Goal: Transaction & Acquisition: Purchase product/service

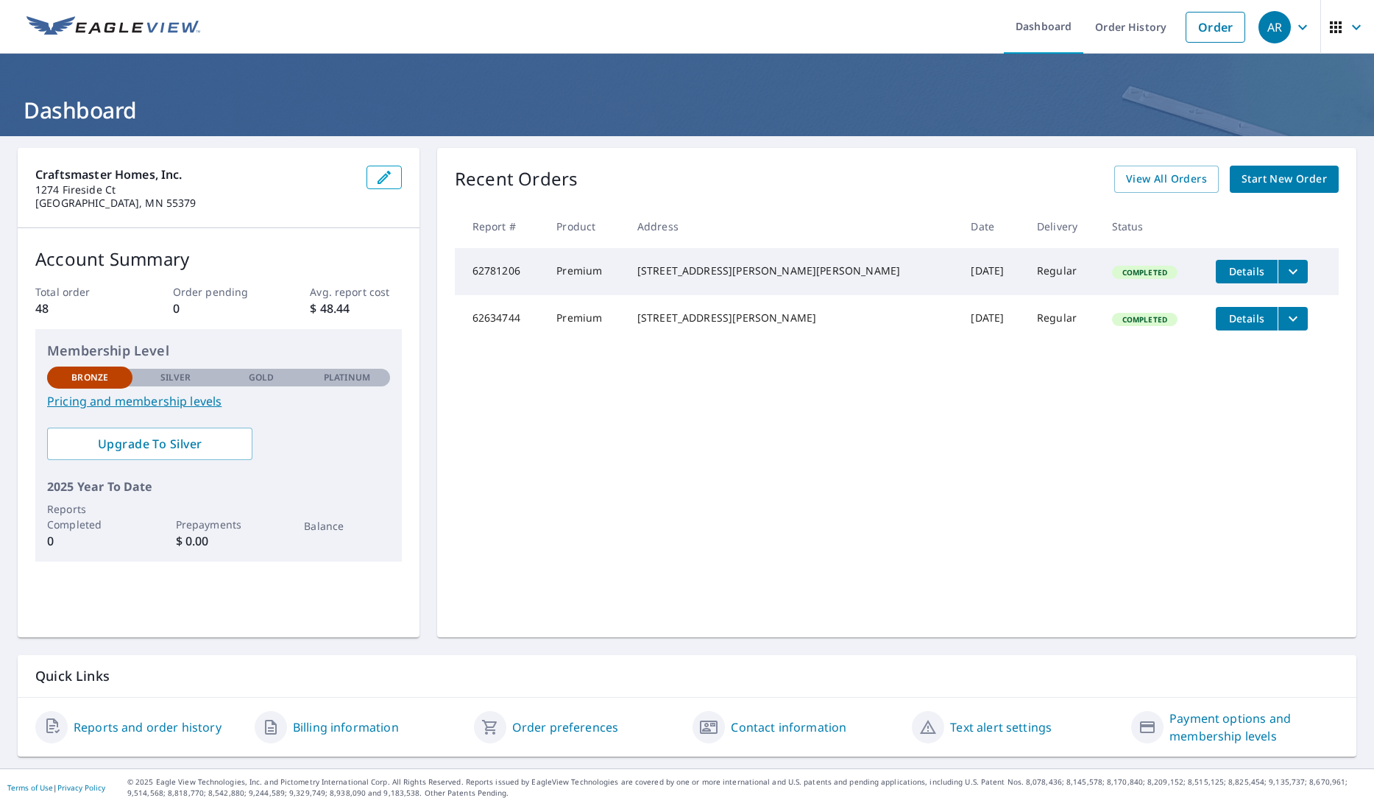
click at [1311, 180] on span "Start New Order" at bounding box center [1283, 179] width 85 height 18
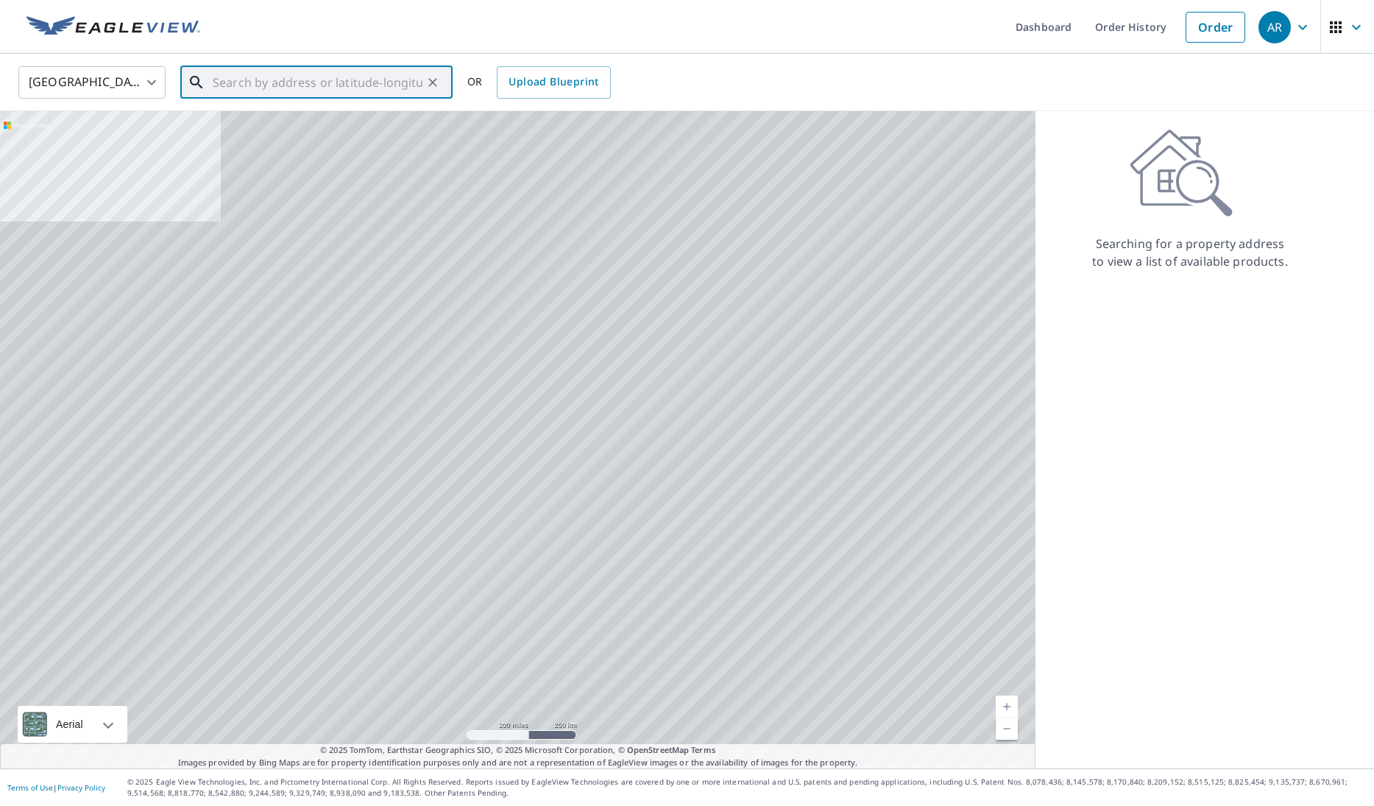
click at [287, 85] on input "text" at bounding box center [318, 82] width 210 height 41
paste input "[STREET_ADDRESS][PERSON_NAME]"
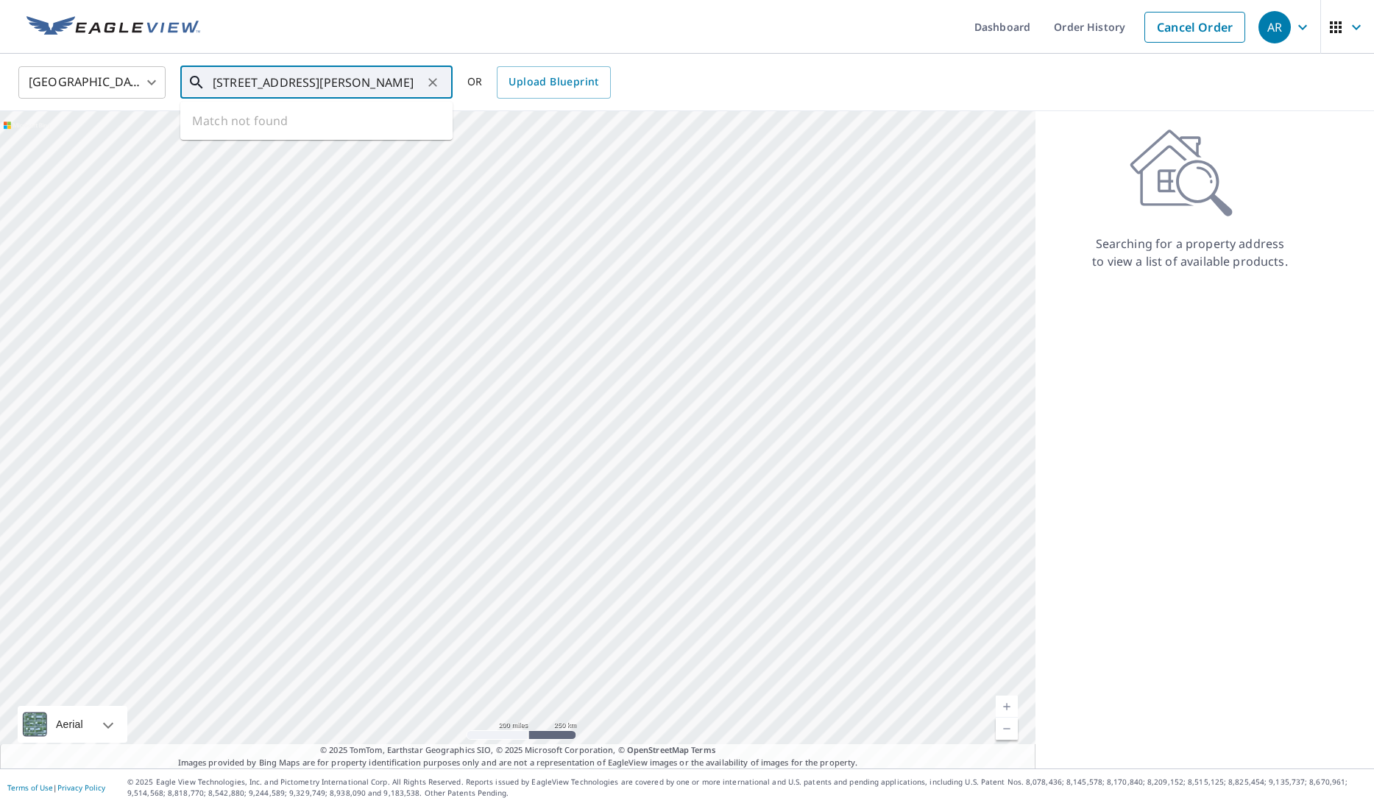
type input "[STREET_ADDRESS][PERSON_NAME]"
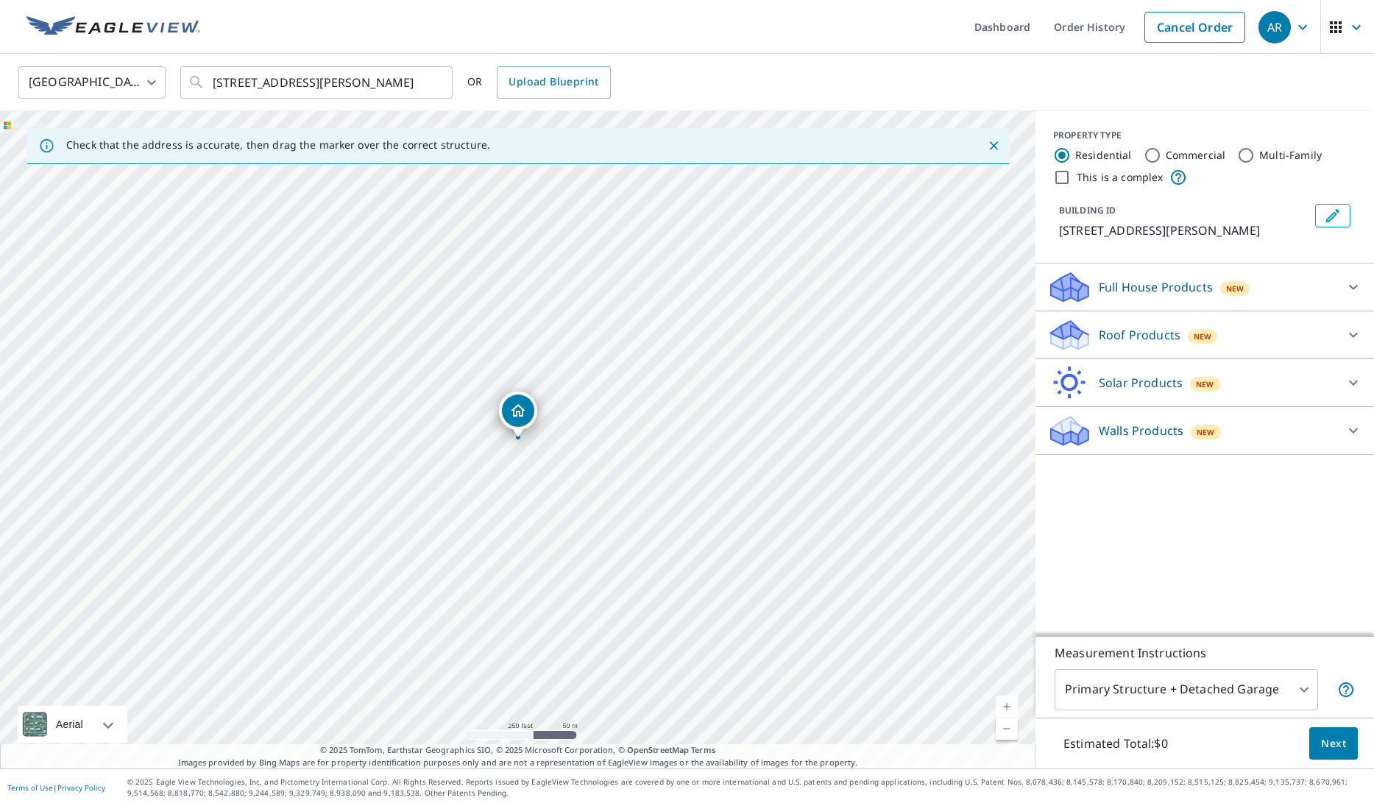
click at [1129, 778] on p "© 2025 Eagle View Technologies, Inc. and Pictometry International Corp. All Rig…" at bounding box center [746, 787] width 1239 height 22
click at [1017, 709] on link "Current Level 17, Zoom In" at bounding box center [1006, 706] width 22 height 22
click at [1017, 709] on link "Current Level 18, Zoom In" at bounding box center [1006, 706] width 22 height 22
drag, startPoint x: 675, startPoint y: 457, endPoint x: 670, endPoint y: 438, distance: 19.6
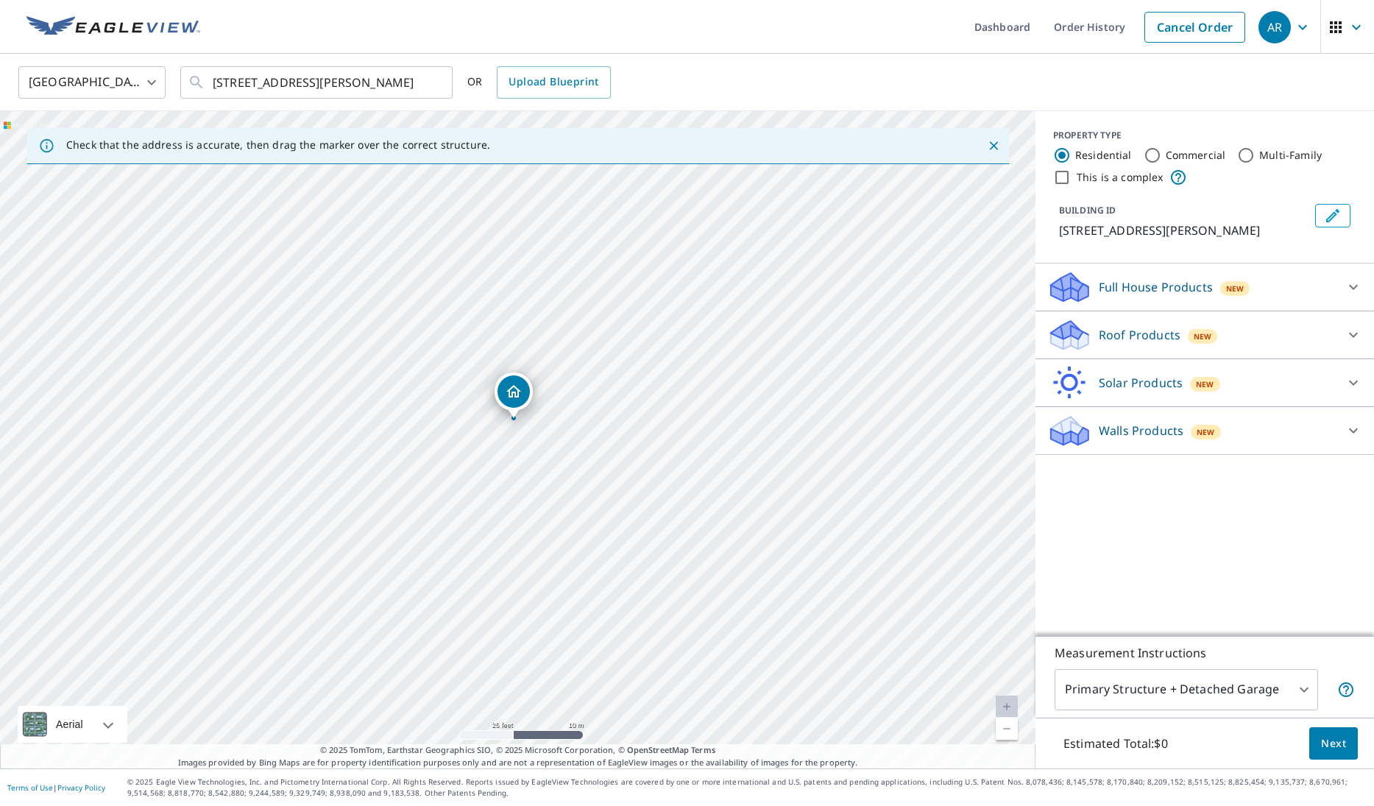
click at [670, 438] on div "[STREET_ADDRESS][PERSON_NAME]" at bounding box center [517, 439] width 1035 height 657
click at [1154, 299] on div "Full House Products New" at bounding box center [1191, 287] width 288 height 35
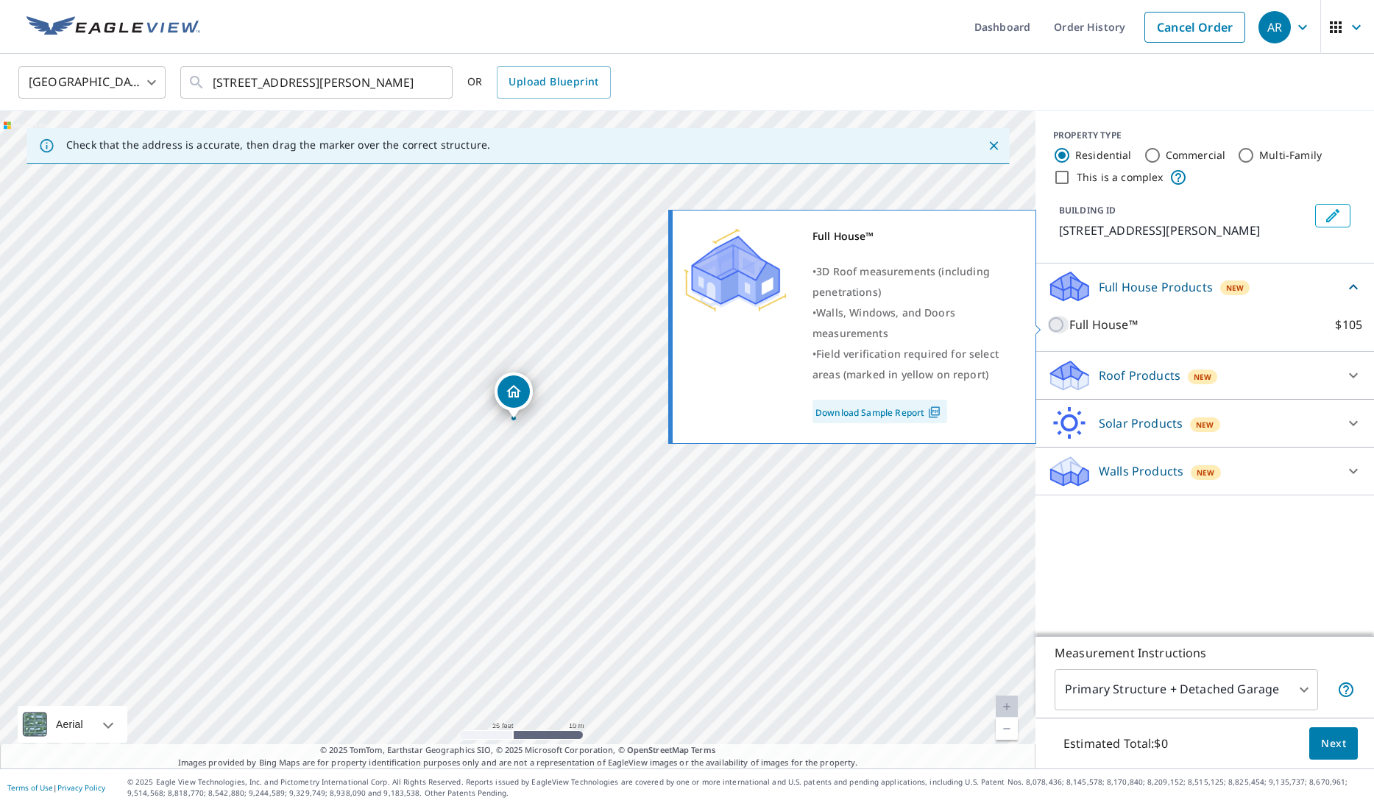
click at [1062, 325] on input "Full House™ $105" at bounding box center [1058, 325] width 22 height 18
checkbox input "true"
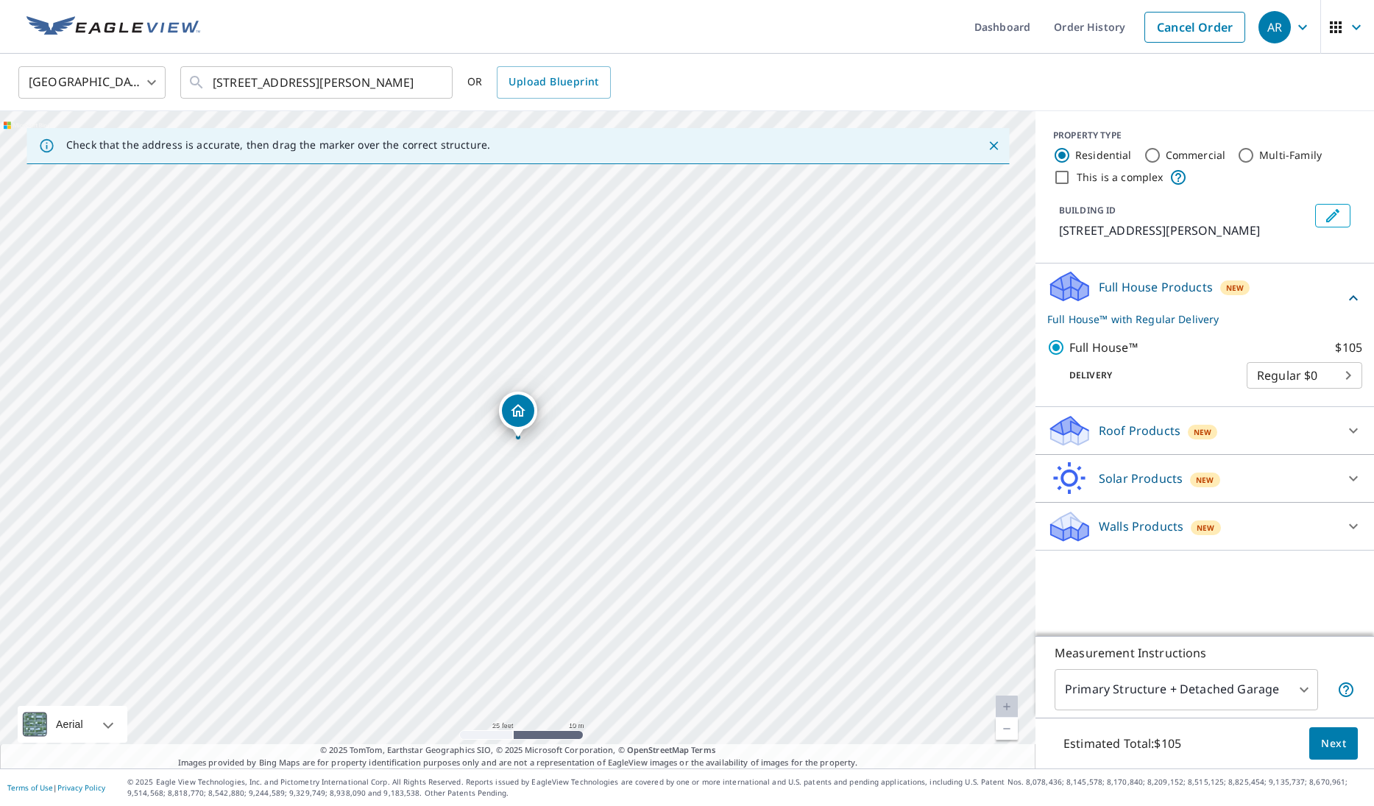
click at [1269, 706] on body "AR AR Dashboard Order History Cancel Order AR [GEOGRAPHIC_DATA] [GEOGRAPHIC_DAT…" at bounding box center [687, 403] width 1374 height 806
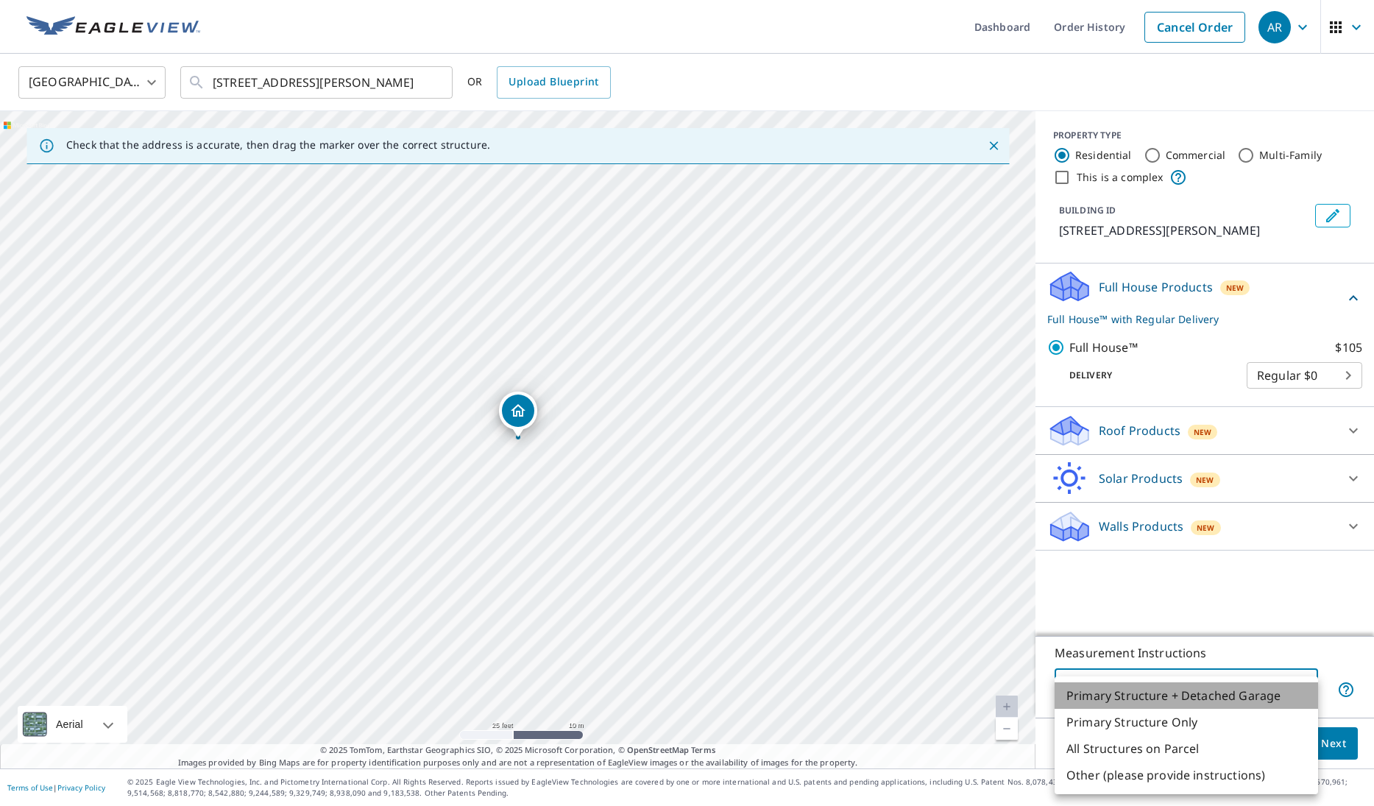
click at [1269, 706] on li "Primary Structure + Detached Garage" at bounding box center [1185, 695] width 263 height 26
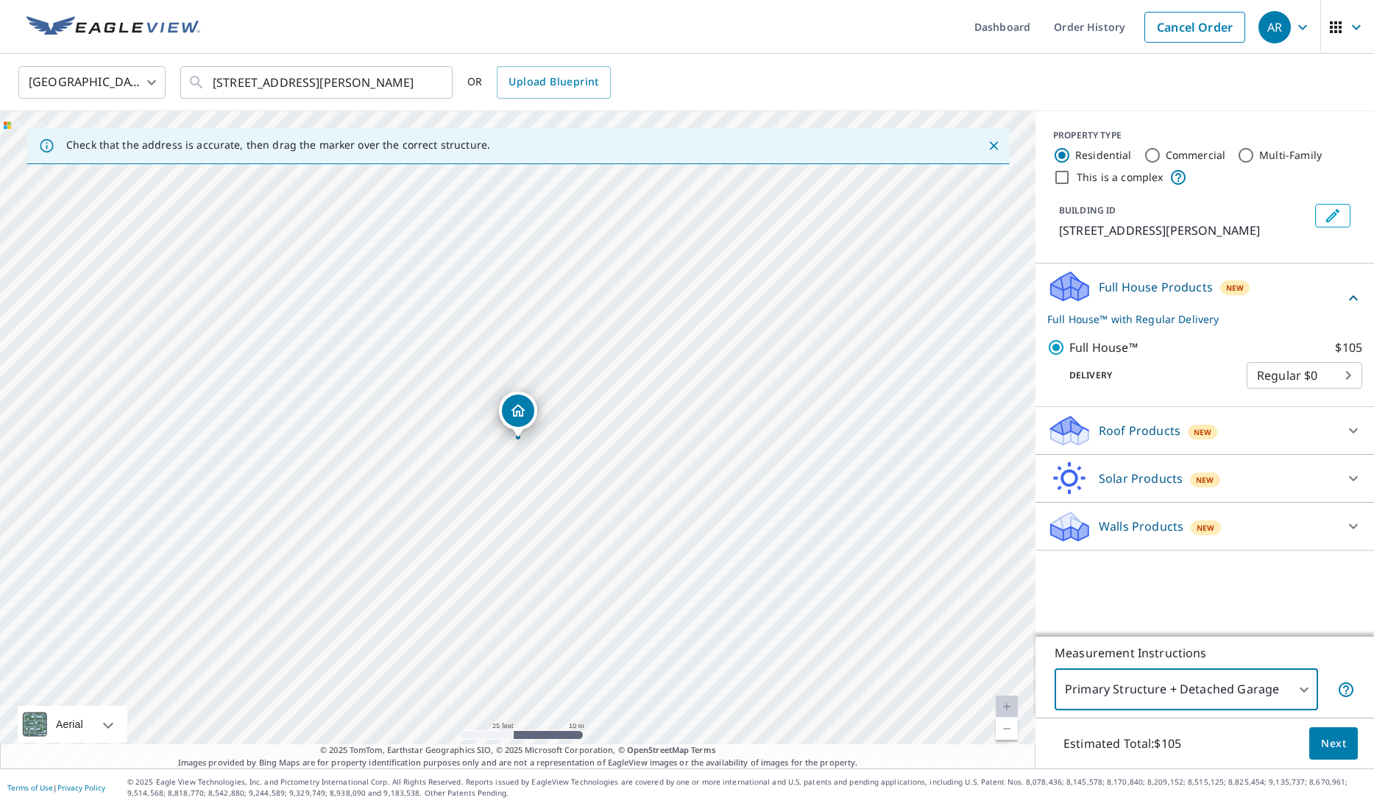
click at [1277, 698] on body "AR AR Dashboard Order History Cancel Order AR United States US ​ 112507 W SCOTT…" at bounding box center [687, 403] width 1374 height 806
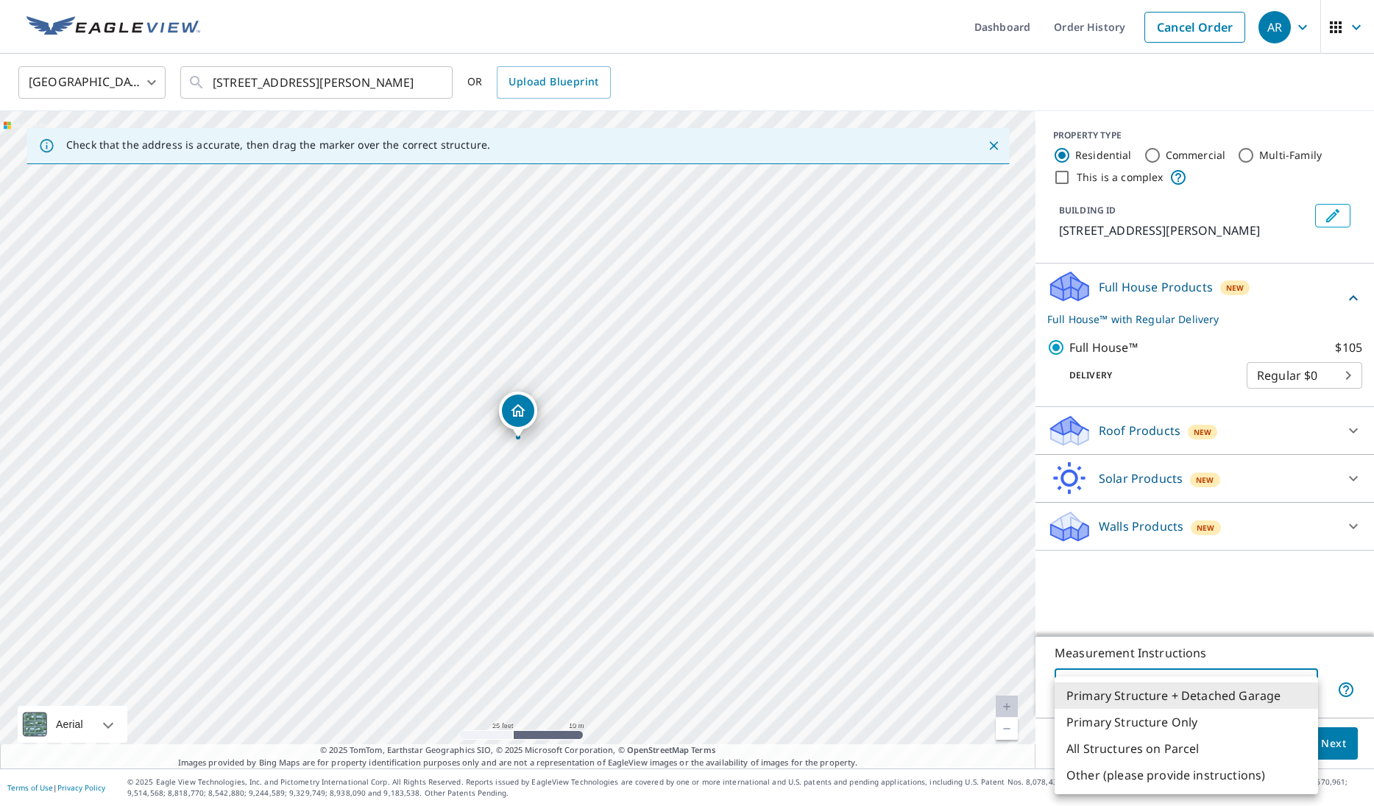
click at [1257, 721] on li "Primary Structure Only" at bounding box center [1185, 722] width 263 height 26
click at [1255, 692] on body "AR AR Dashboard Order History Cancel Order AR United States US ​ 112507 W SCOTT…" at bounding box center [687, 403] width 1374 height 806
click at [1257, 689] on li "Primary Structure + Detached Garage" at bounding box center [1185, 695] width 263 height 26
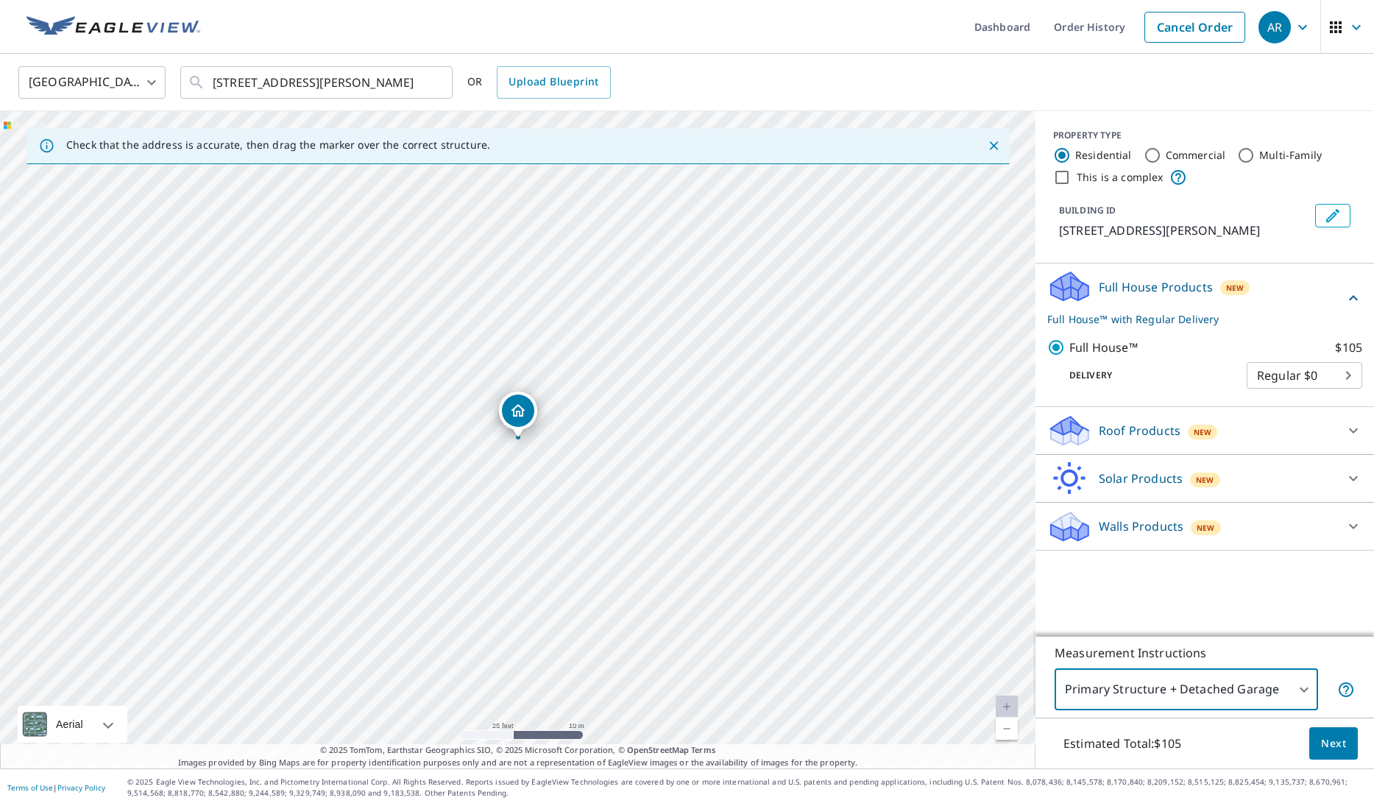
click at [1254, 697] on body "AR AR Dashboard Order History Cancel Order AR United States US ​ 112507 W SCOTT…" at bounding box center [687, 403] width 1374 height 806
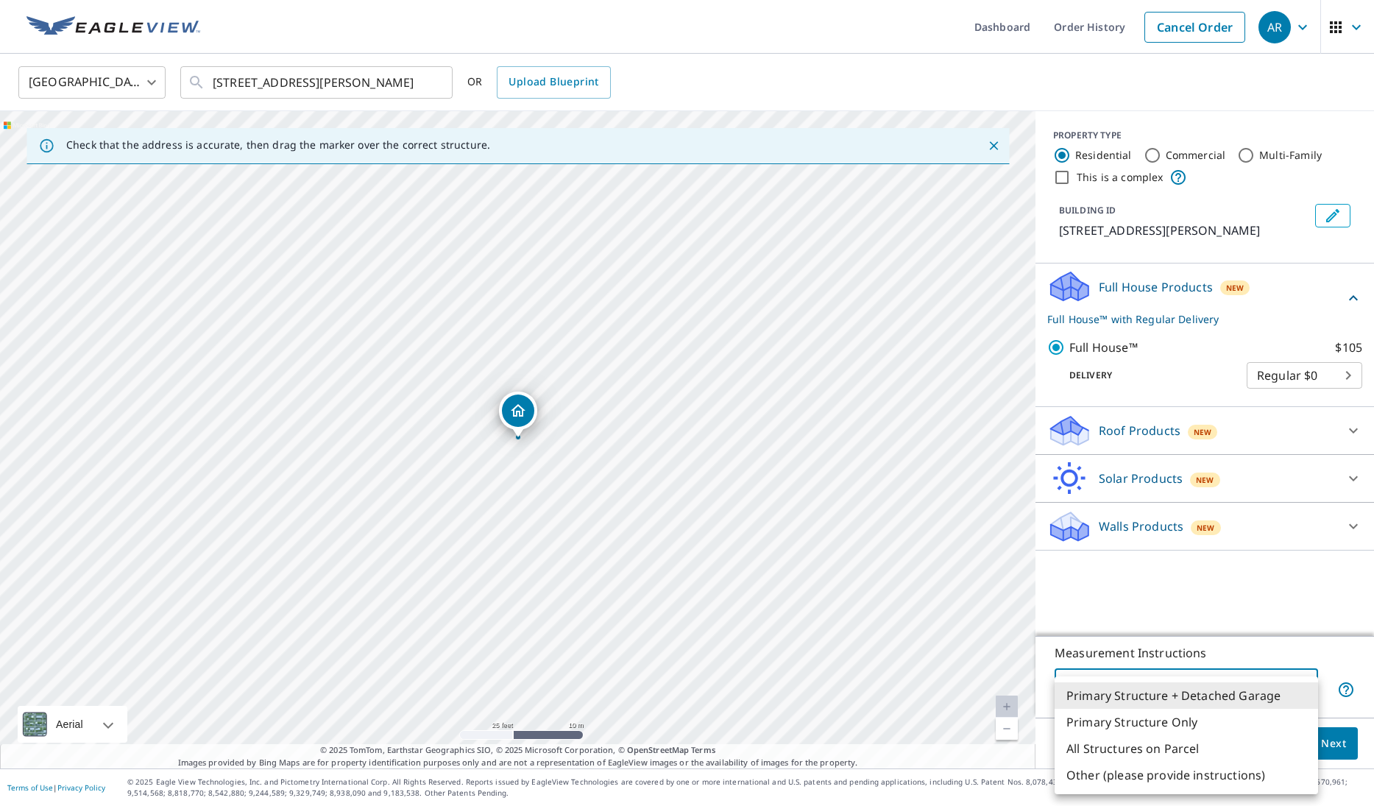
click at [1238, 749] on li "All Structures on Parcel" at bounding box center [1185, 748] width 263 height 26
type input "3"
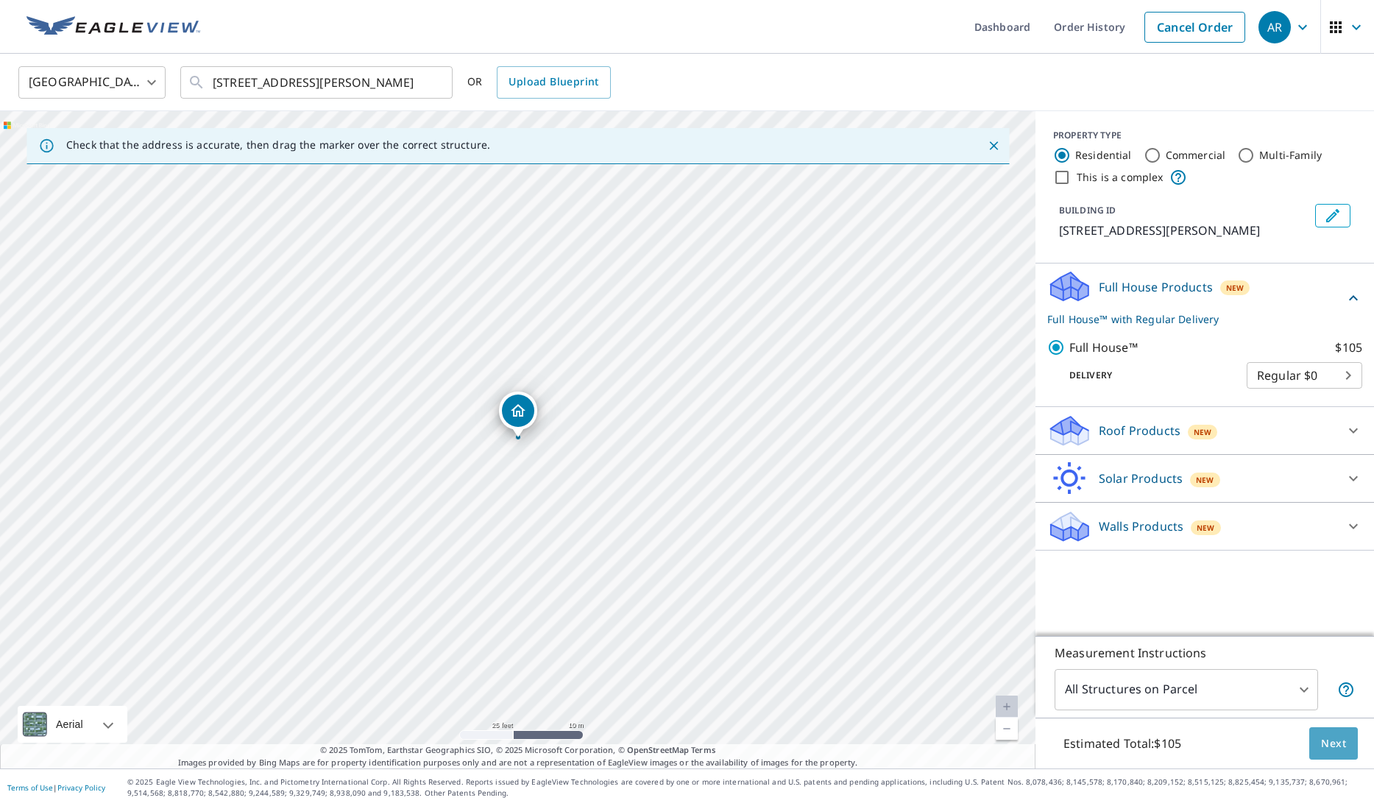
click at [1341, 737] on span "Next" at bounding box center [1333, 743] width 25 height 18
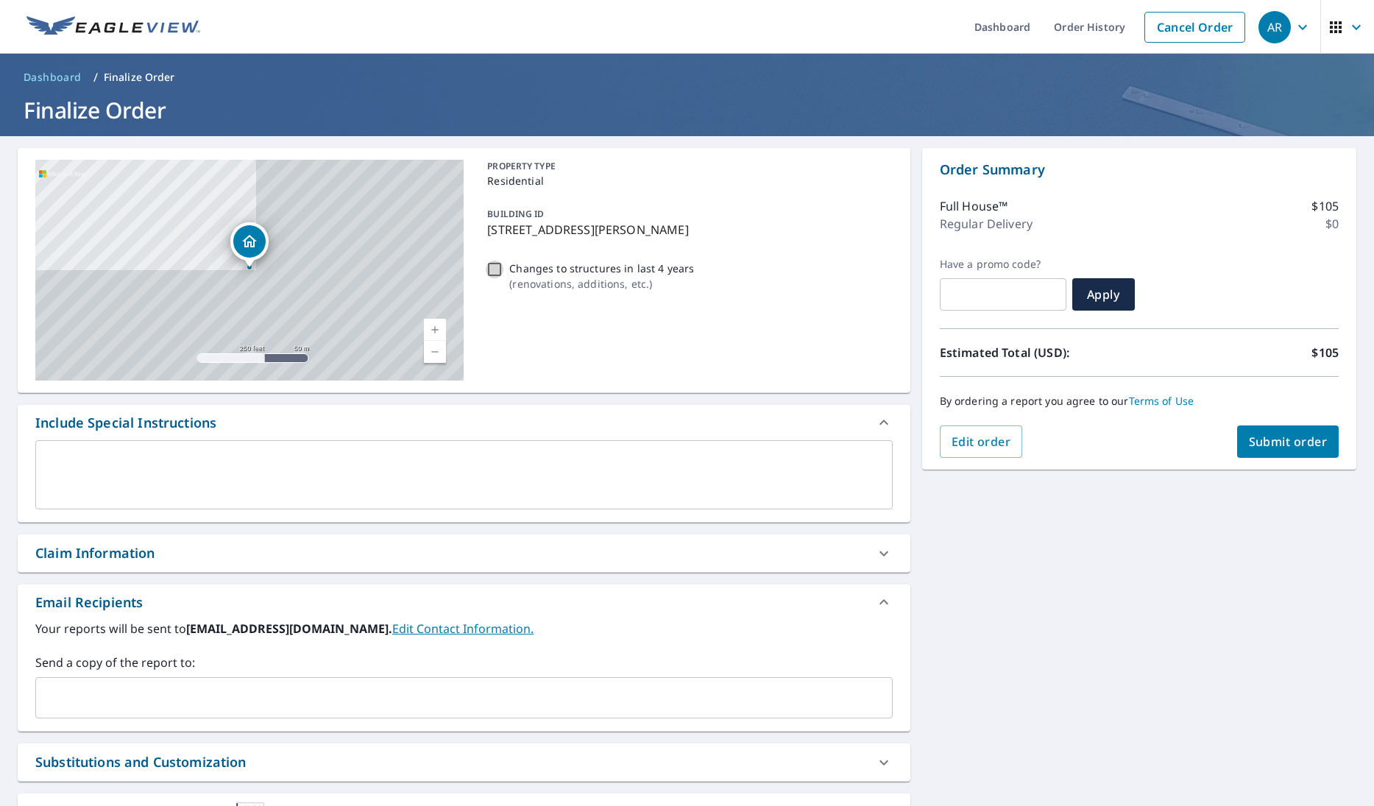
click at [499, 276] on input "Changes to structures in last 4 years ( renovations, additions, etc. )" at bounding box center [495, 269] width 18 height 18
checkbox input "true"
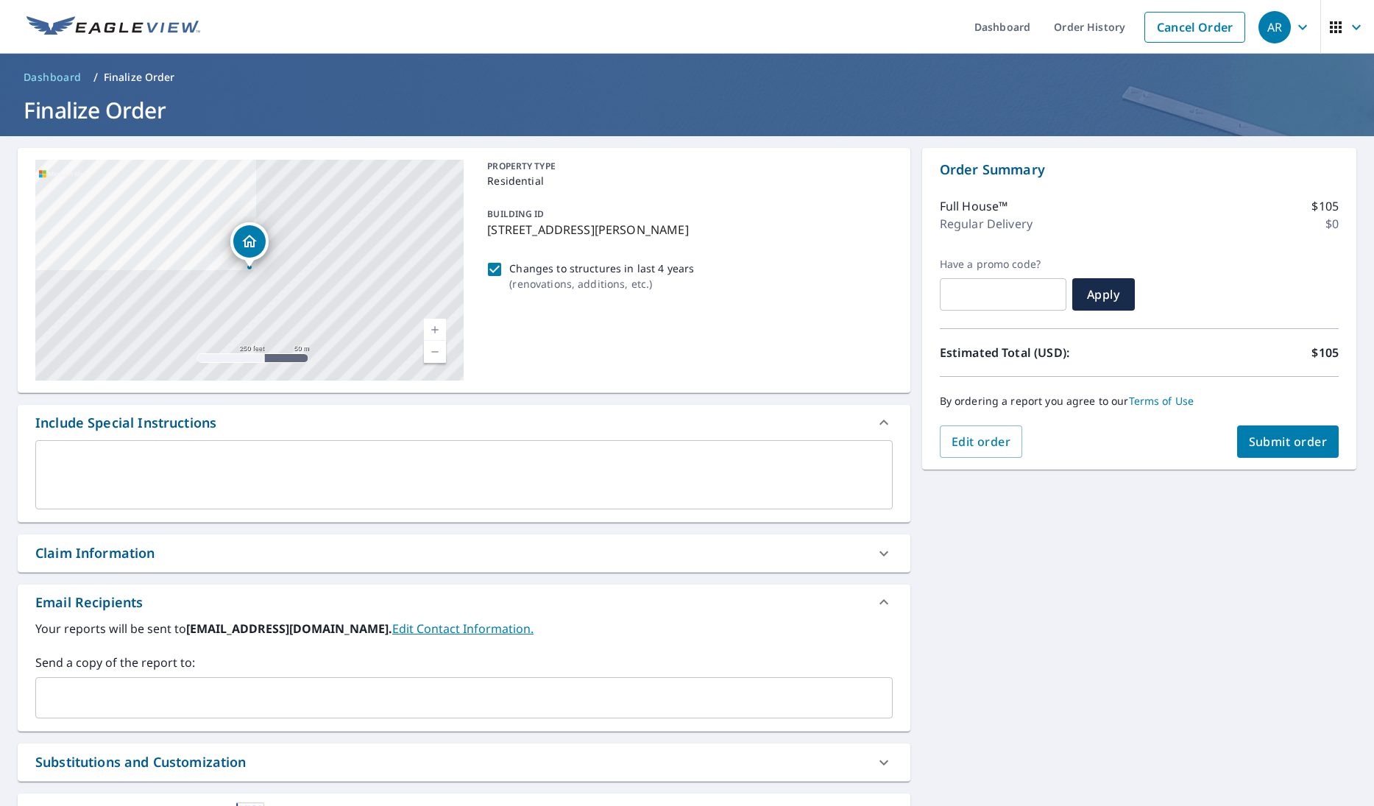
click at [475, 454] on textarea at bounding box center [464, 475] width 837 height 42
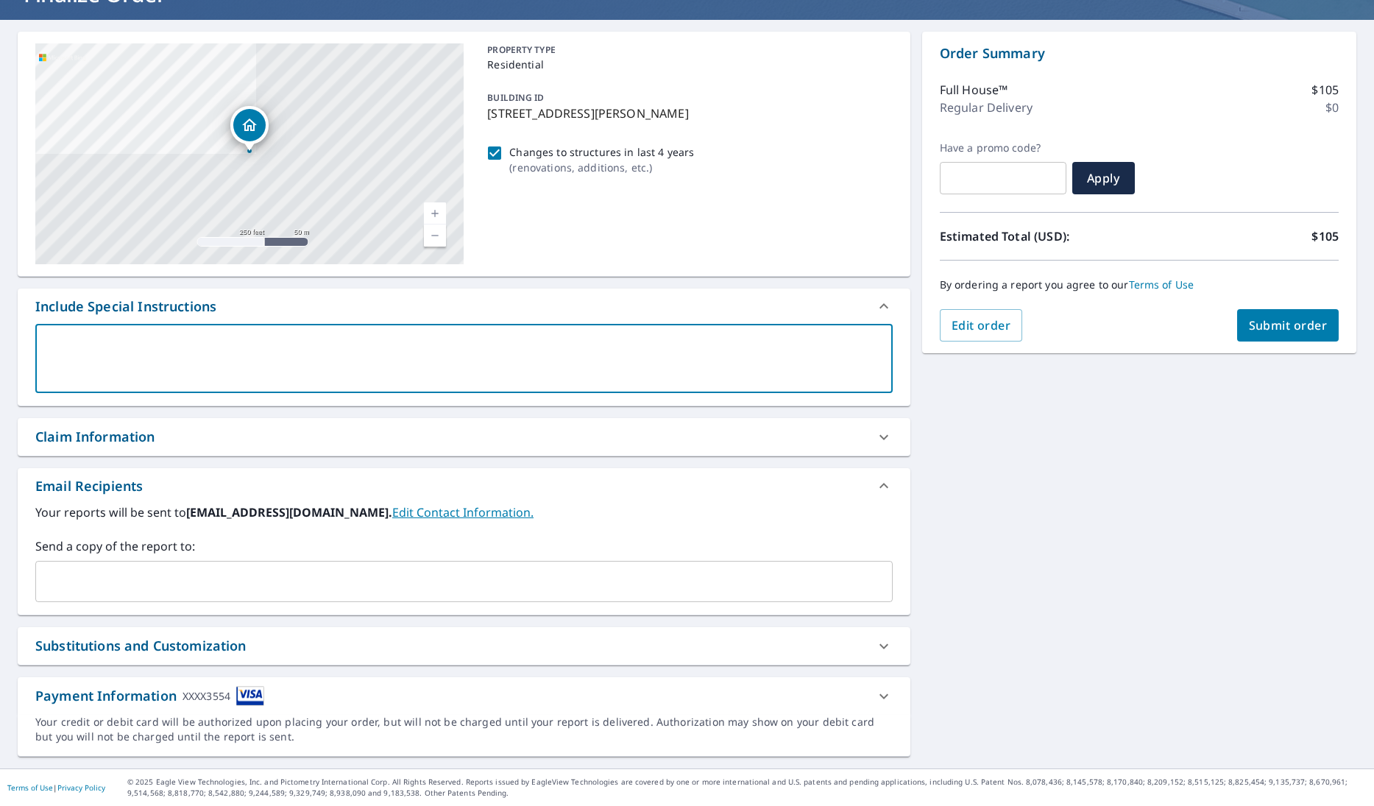
scroll to position [116, 0]
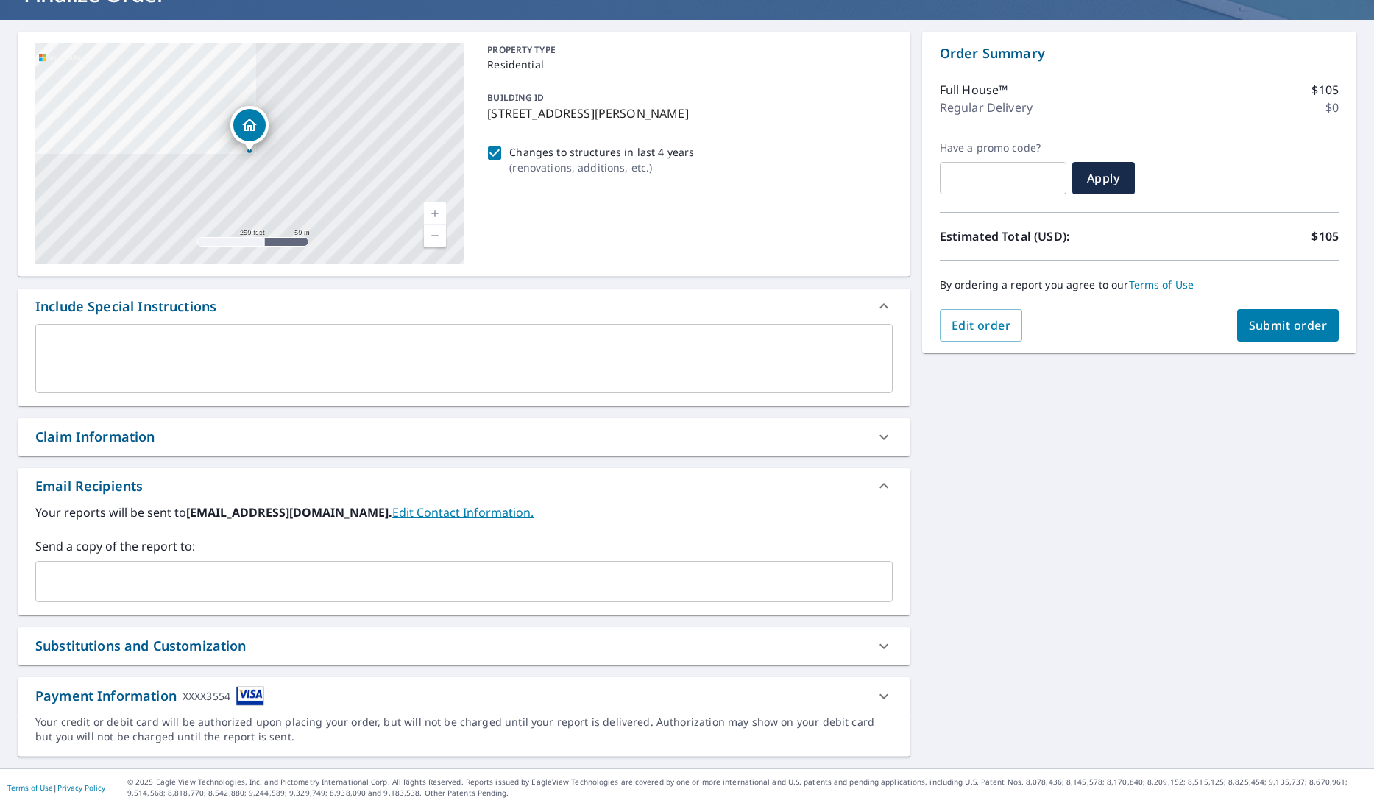
click at [1309, 302] on div "By ordering a report you agree to our Terms of Use" at bounding box center [1139, 284] width 399 height 49
click at [1300, 319] on span "Submit order" at bounding box center [1288, 325] width 79 height 16
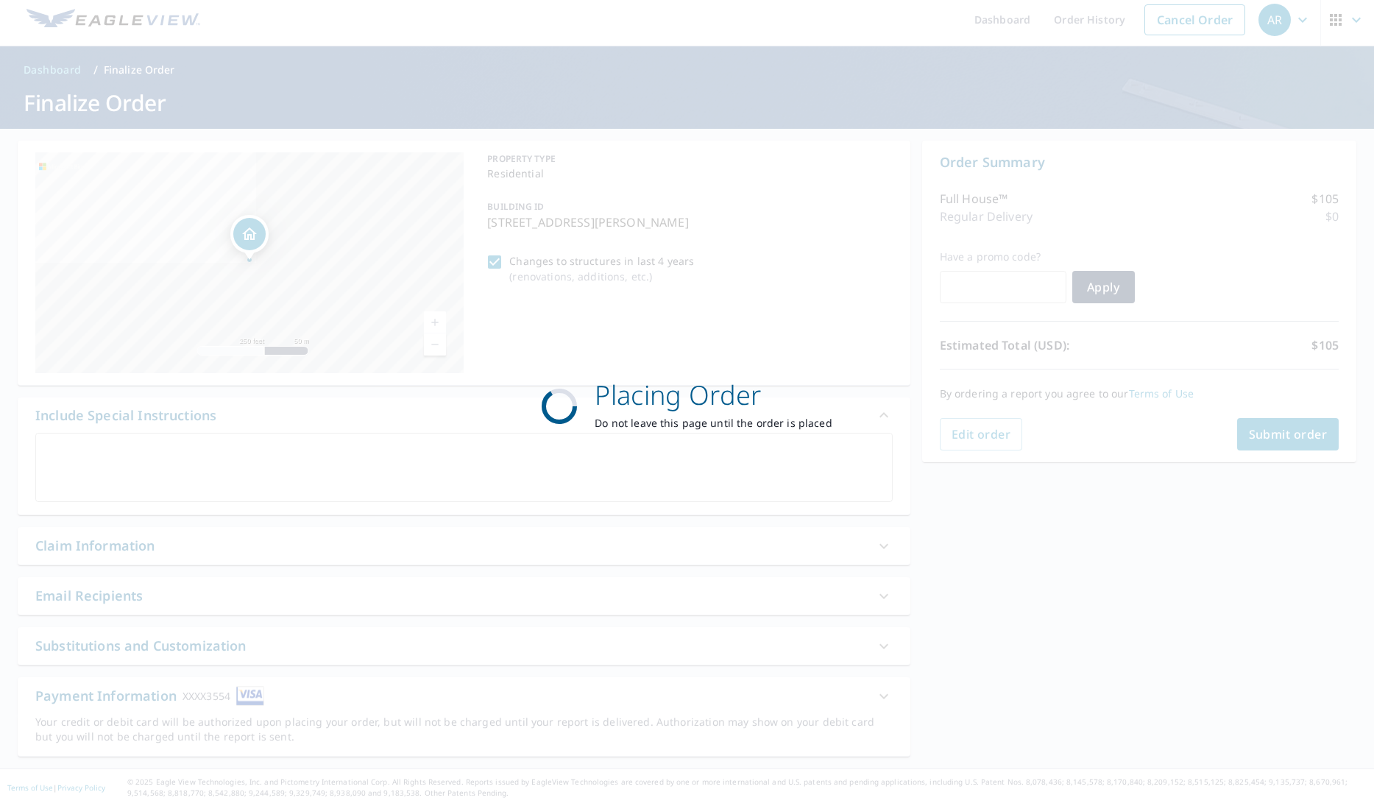
scroll to position [0, 0]
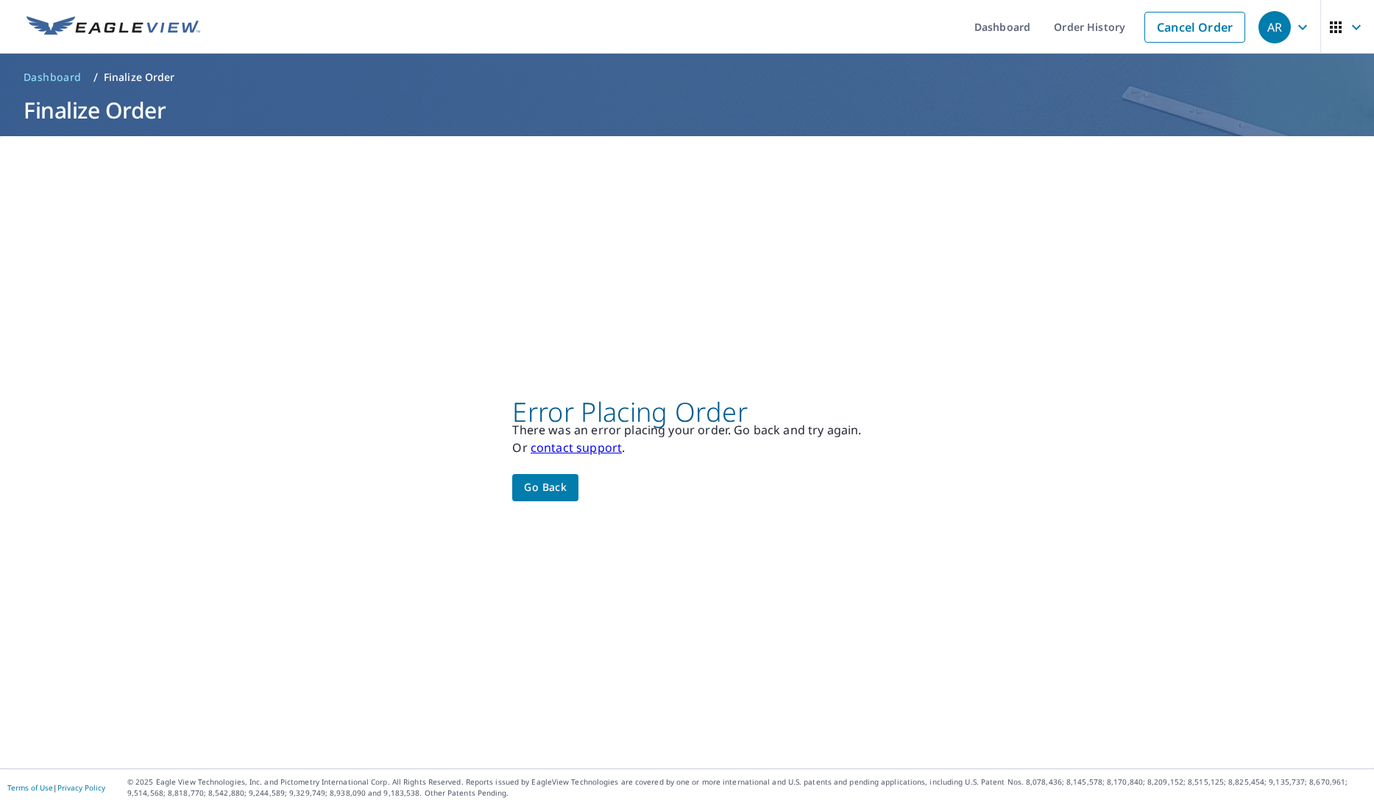
click at [569, 486] on button "Go back" at bounding box center [545, 487] width 66 height 27
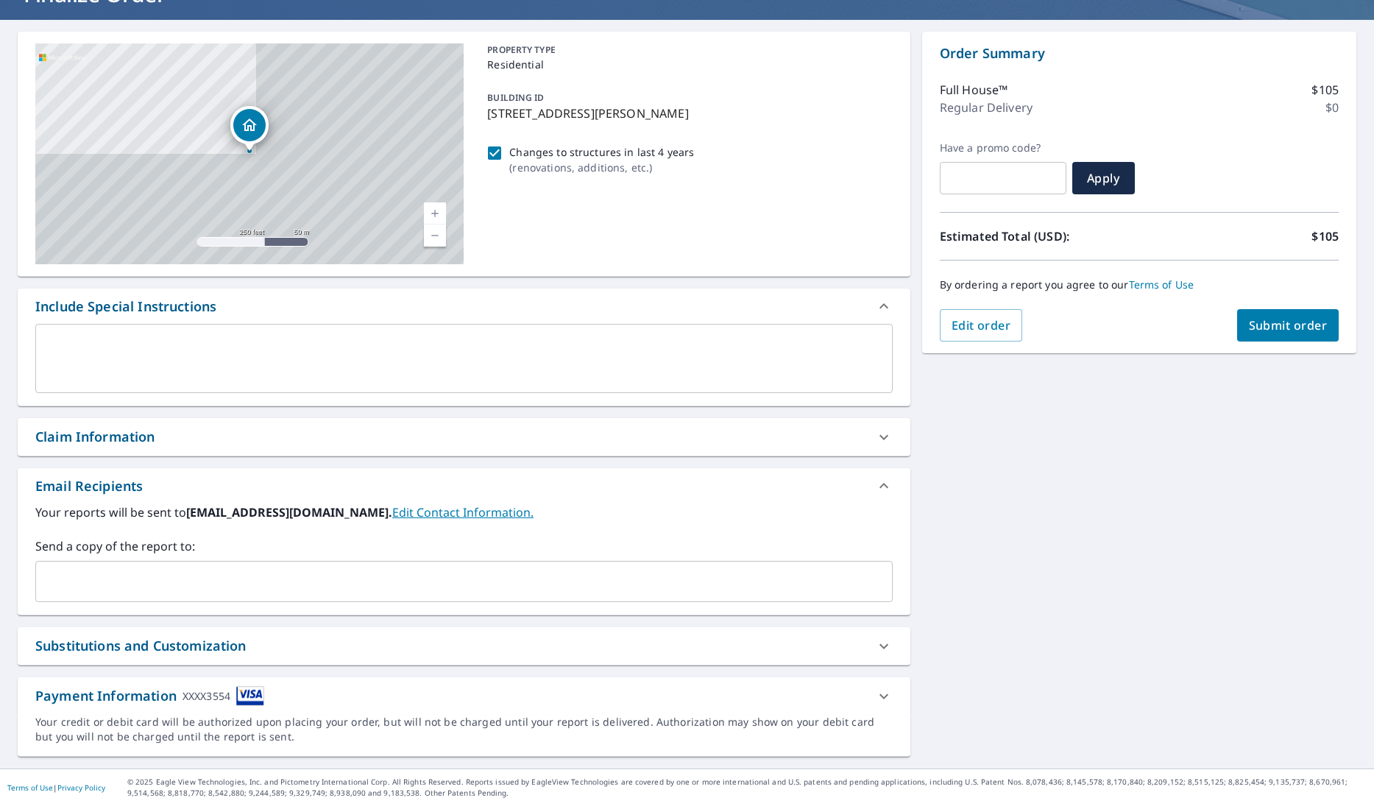
scroll to position [116, 0]
click at [1257, 324] on span "Submit order" at bounding box center [1288, 325] width 79 height 16
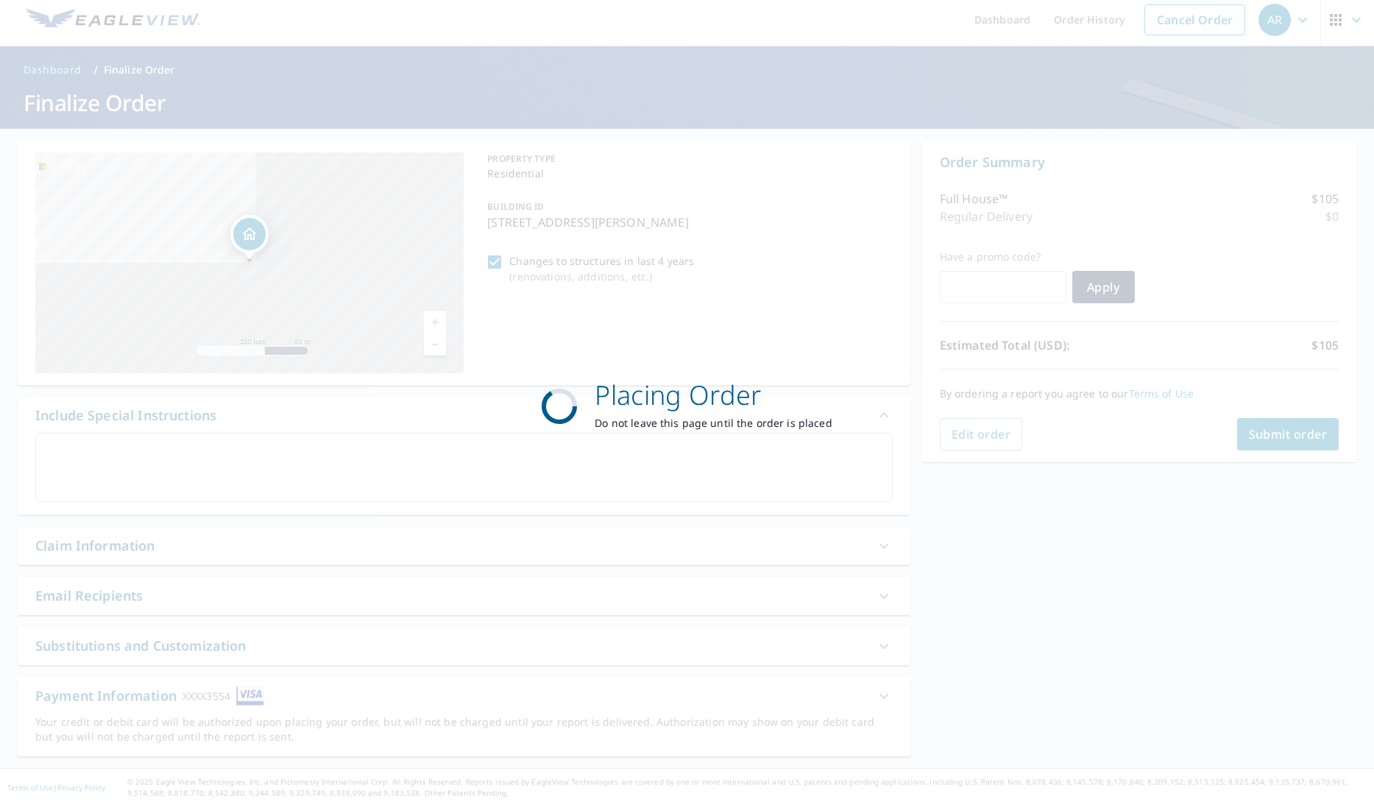
scroll to position [0, 0]
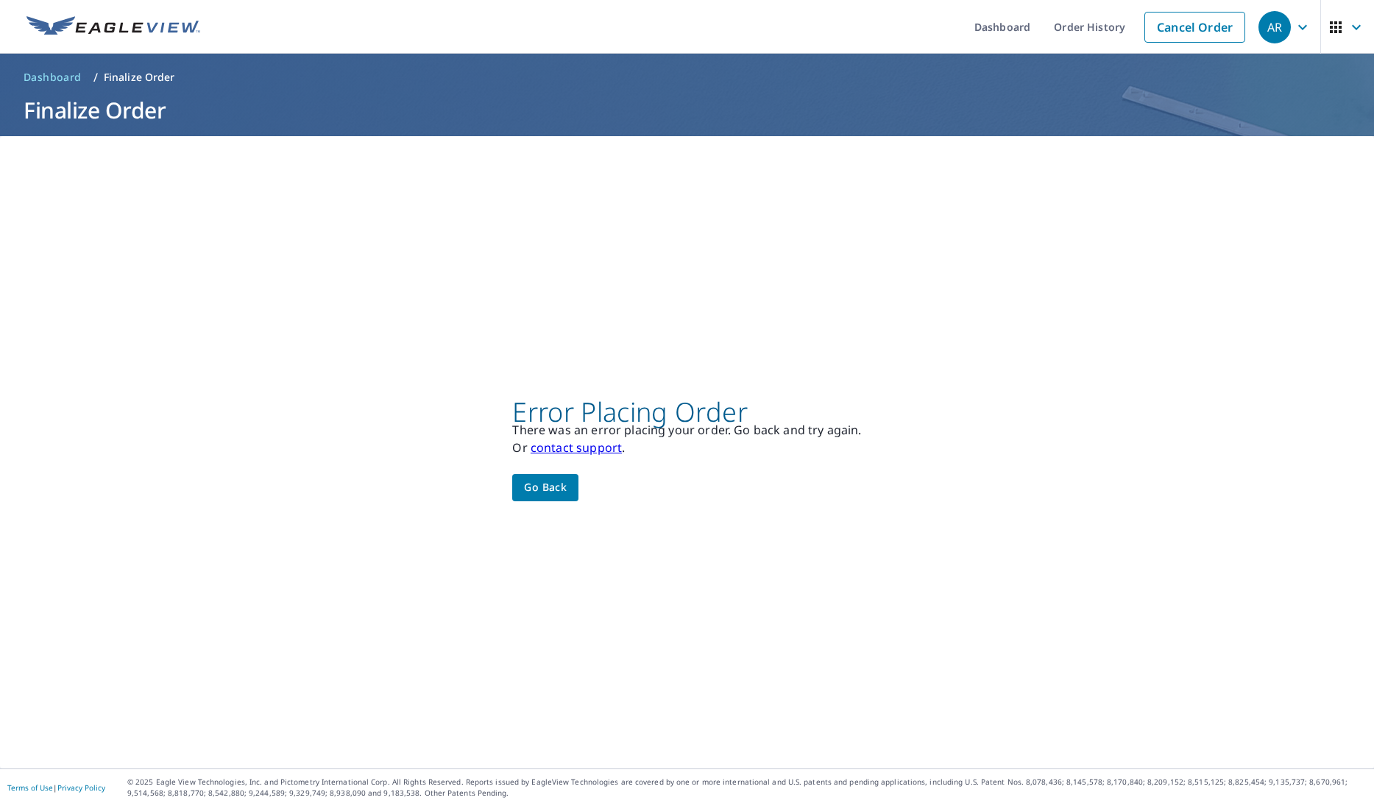
click at [558, 481] on span "Go back" at bounding box center [545, 487] width 43 height 18
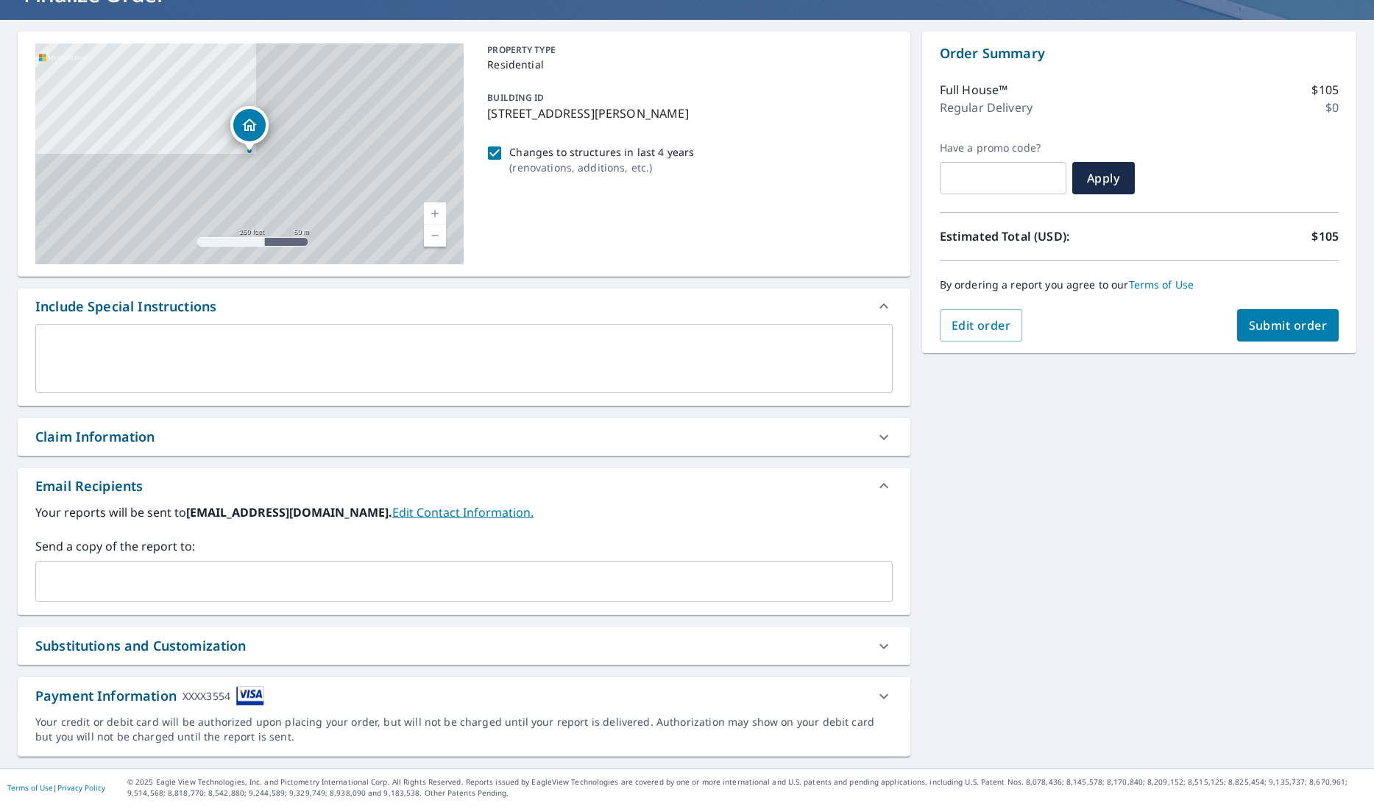
scroll to position [116, 0]
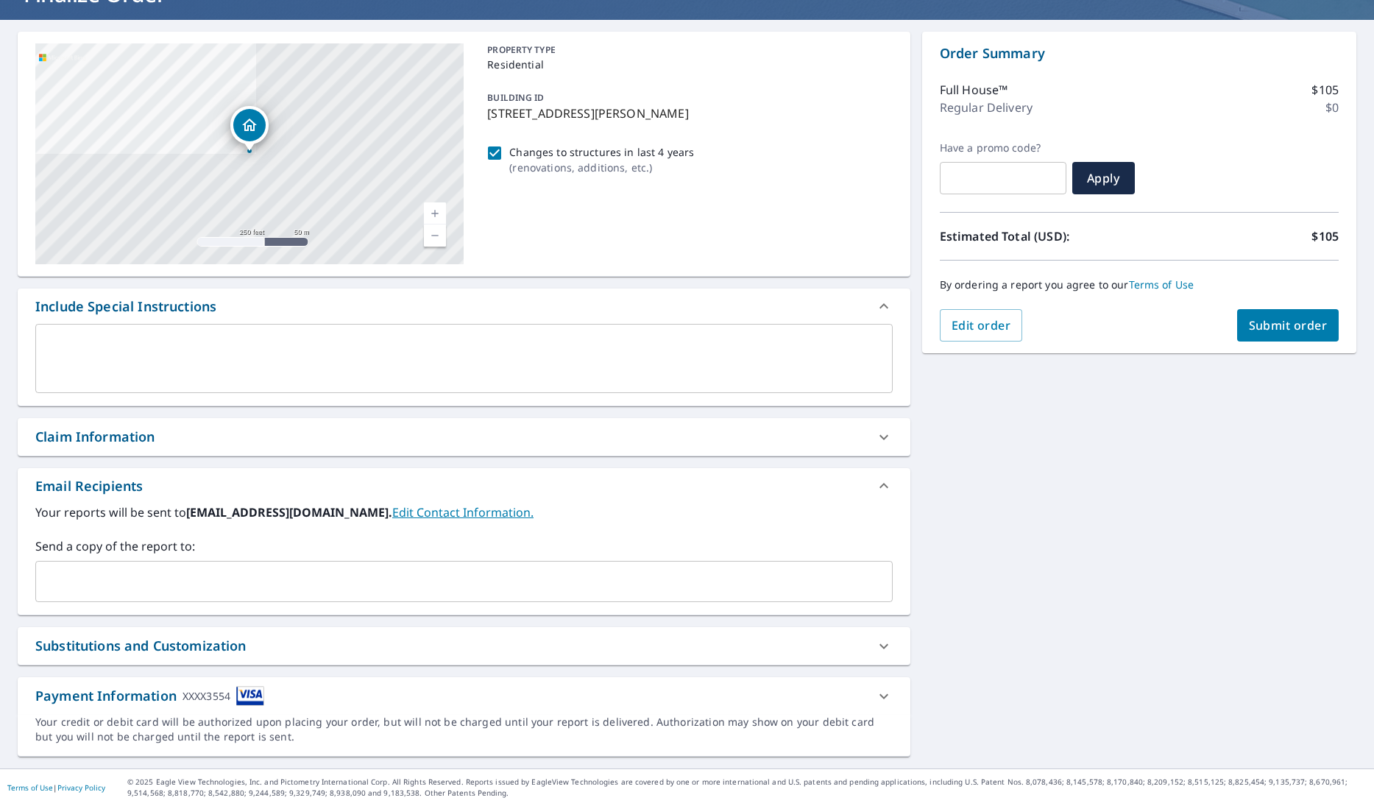
click at [890, 695] on icon at bounding box center [884, 696] width 18 height 18
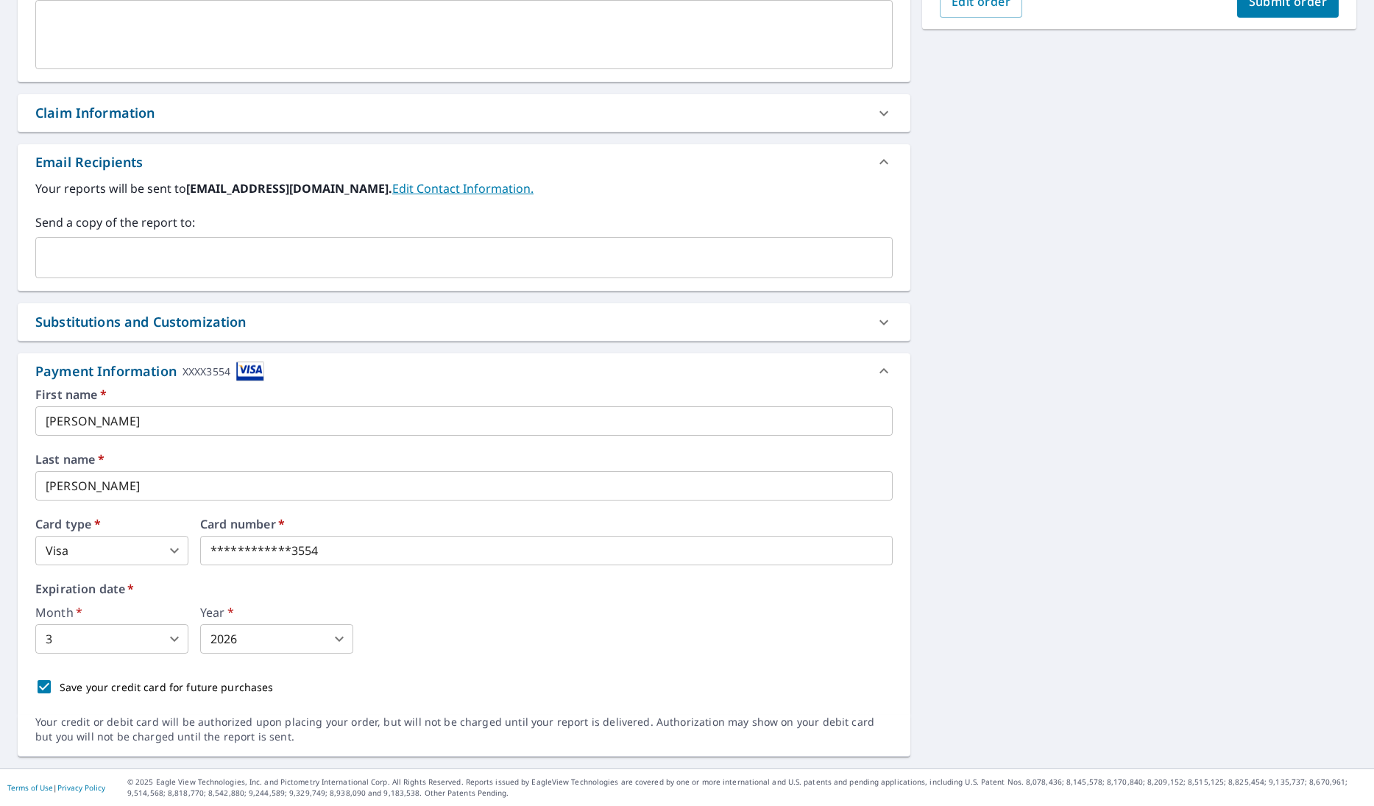
scroll to position [440, 0]
click at [151, 635] on body "AR AR Dashboard Order History Cancel Order AR Dashboard / Finalize Order Finali…" at bounding box center [687, 403] width 1374 height 806
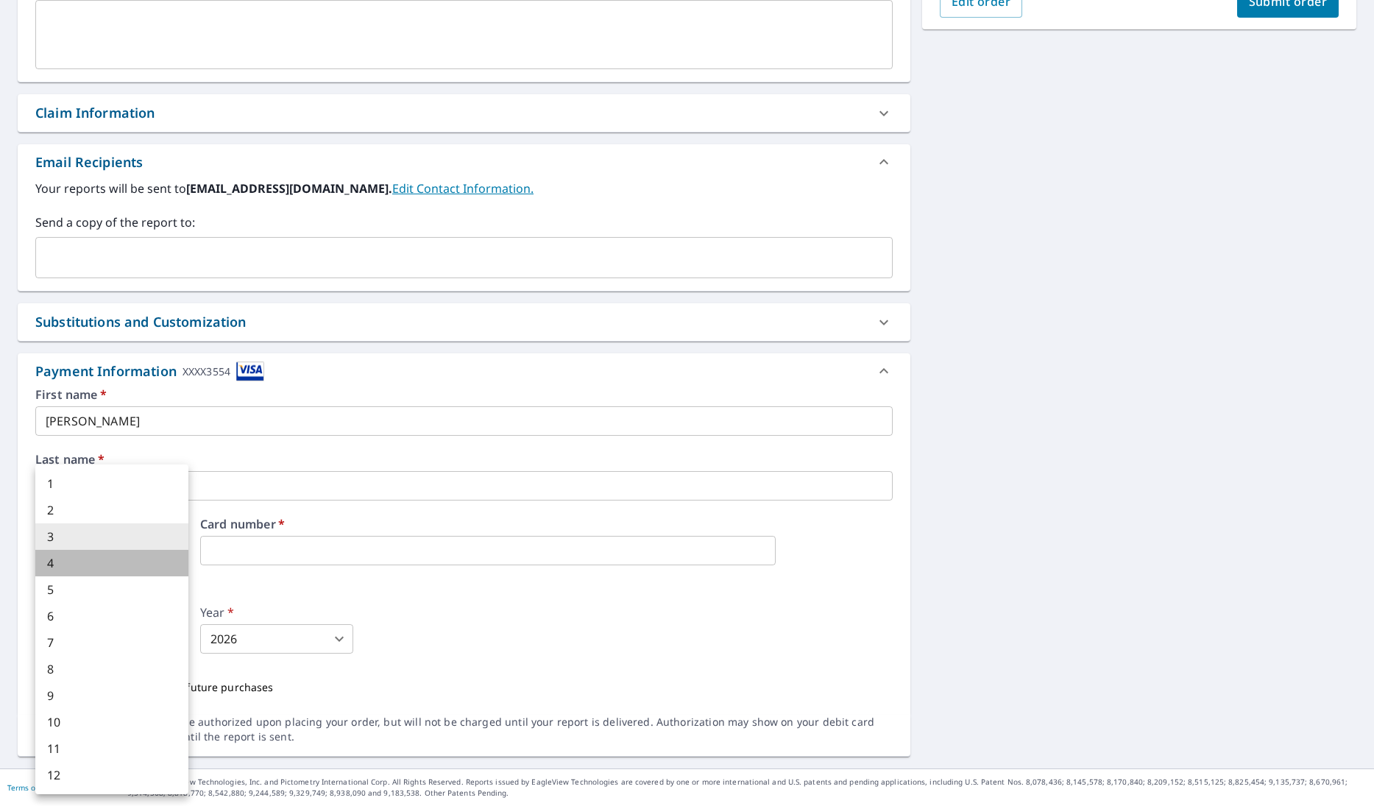
click at [127, 558] on li "4" at bounding box center [111, 563] width 153 height 26
type input "4"
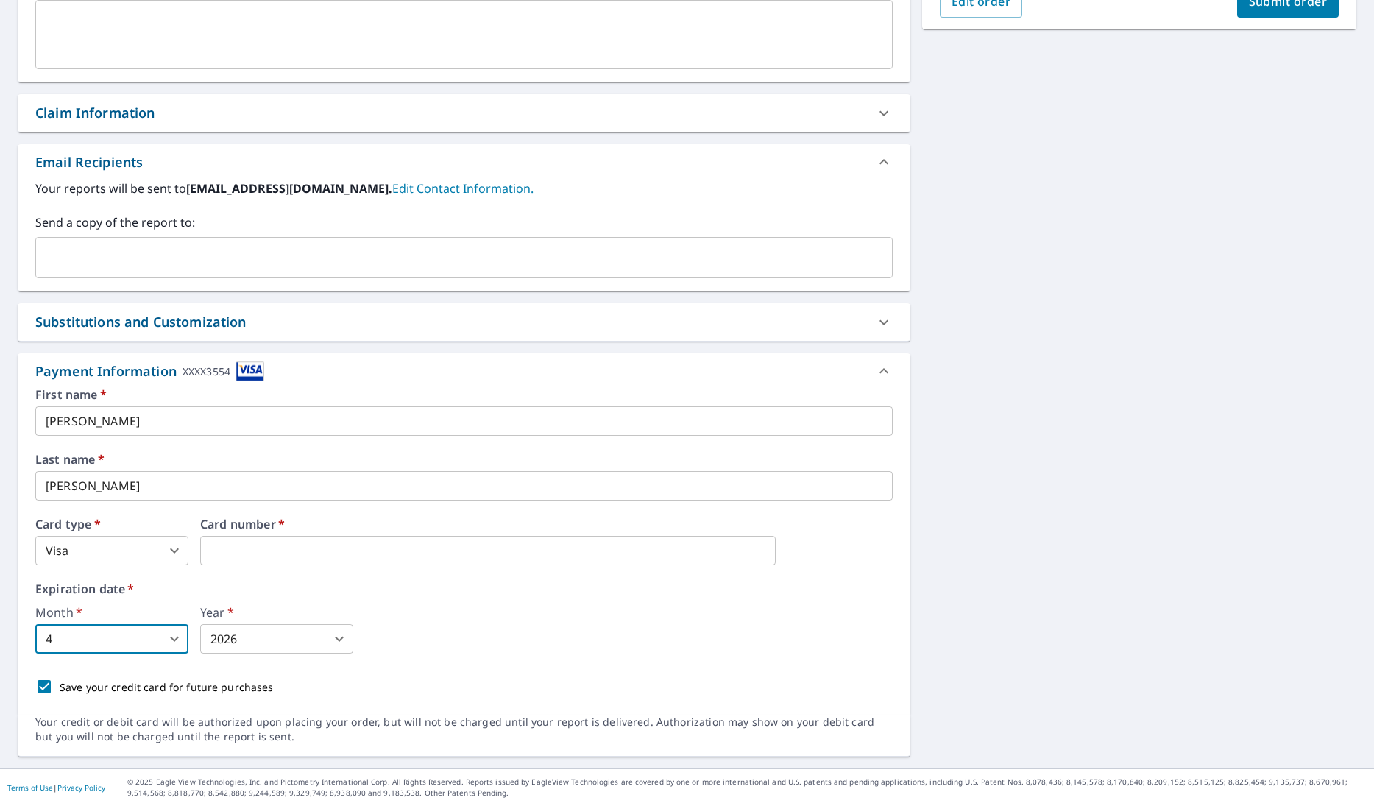
click at [239, 639] on body "AR AR Dashboard Order History Cancel Order AR Dashboard / Finalize Order Finali…" at bounding box center [687, 403] width 1374 height 806
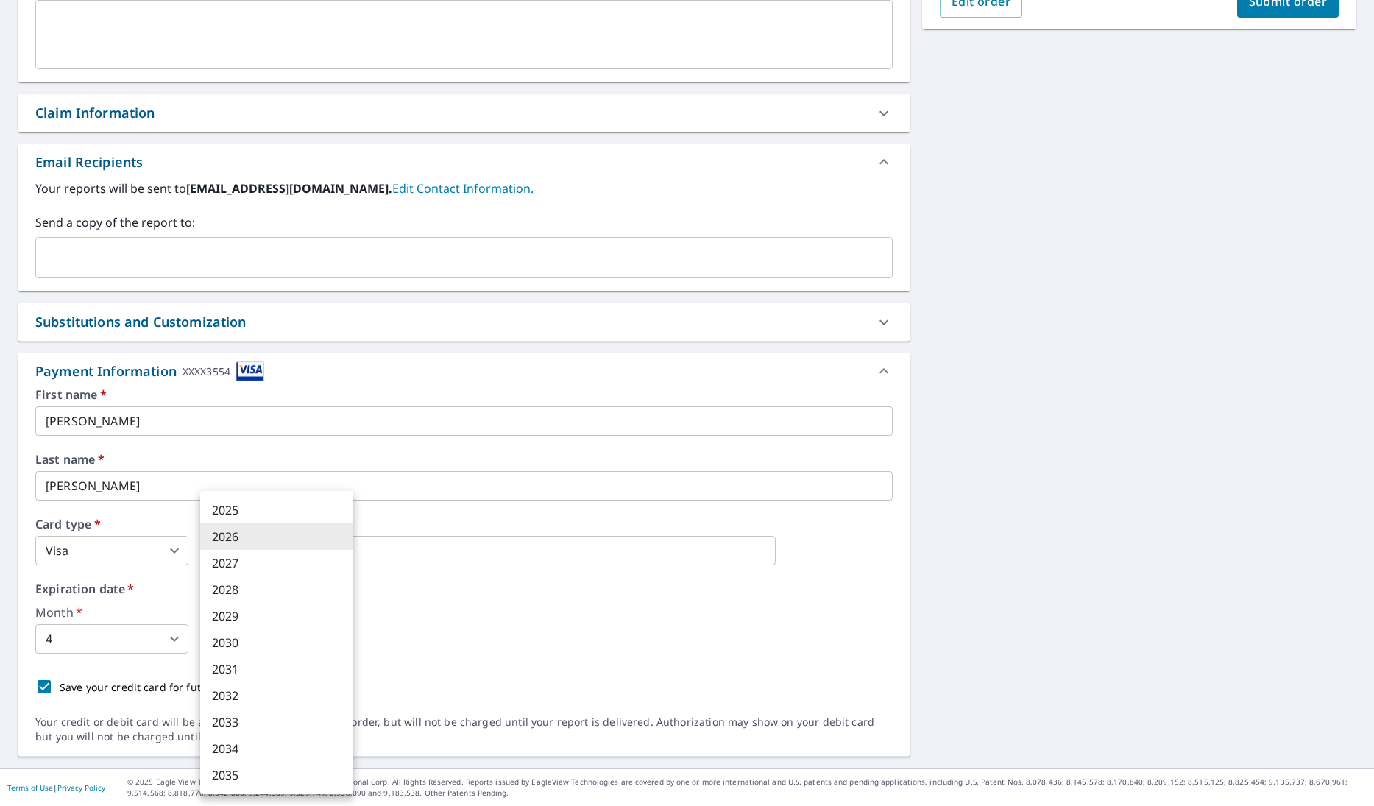
click at [239, 639] on li "2030" at bounding box center [276, 642] width 153 height 26
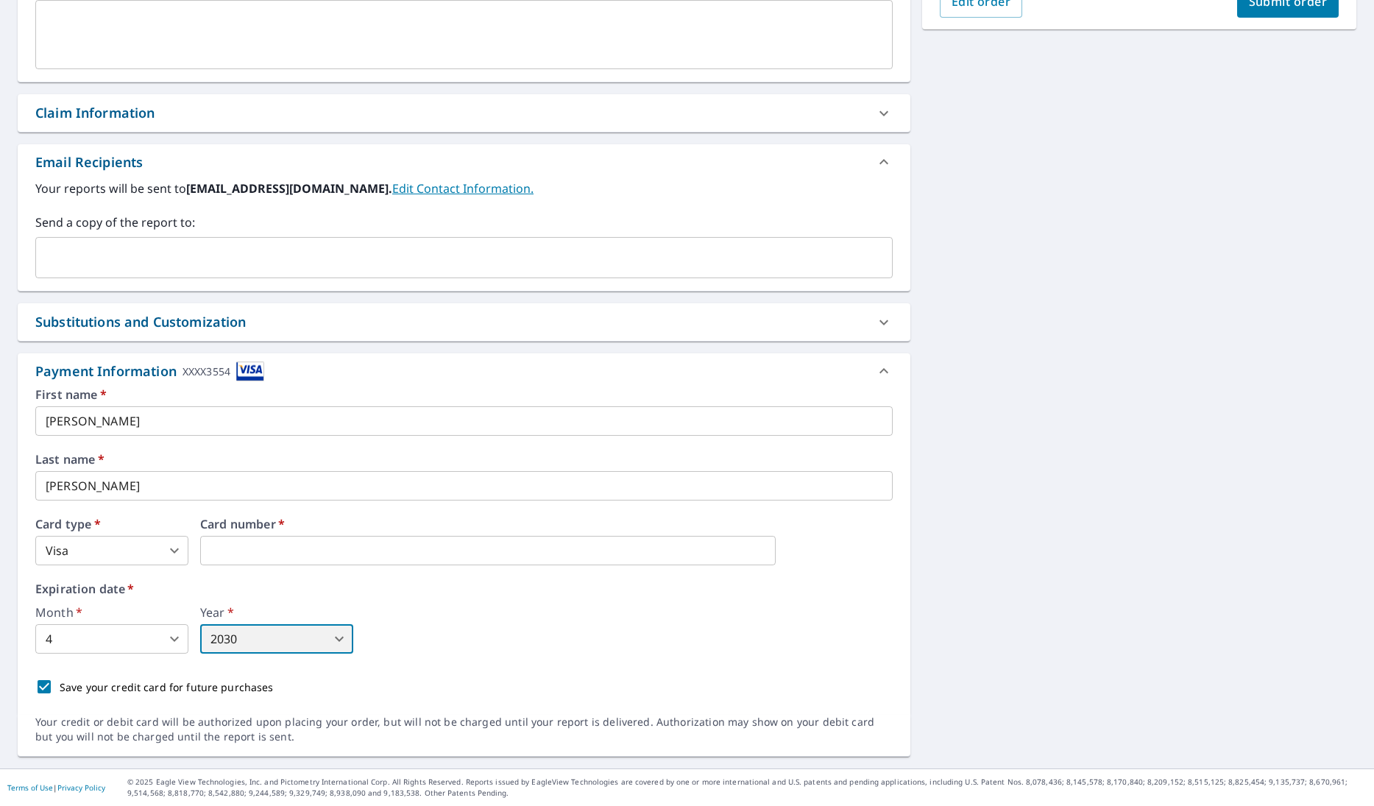
type input "2030"
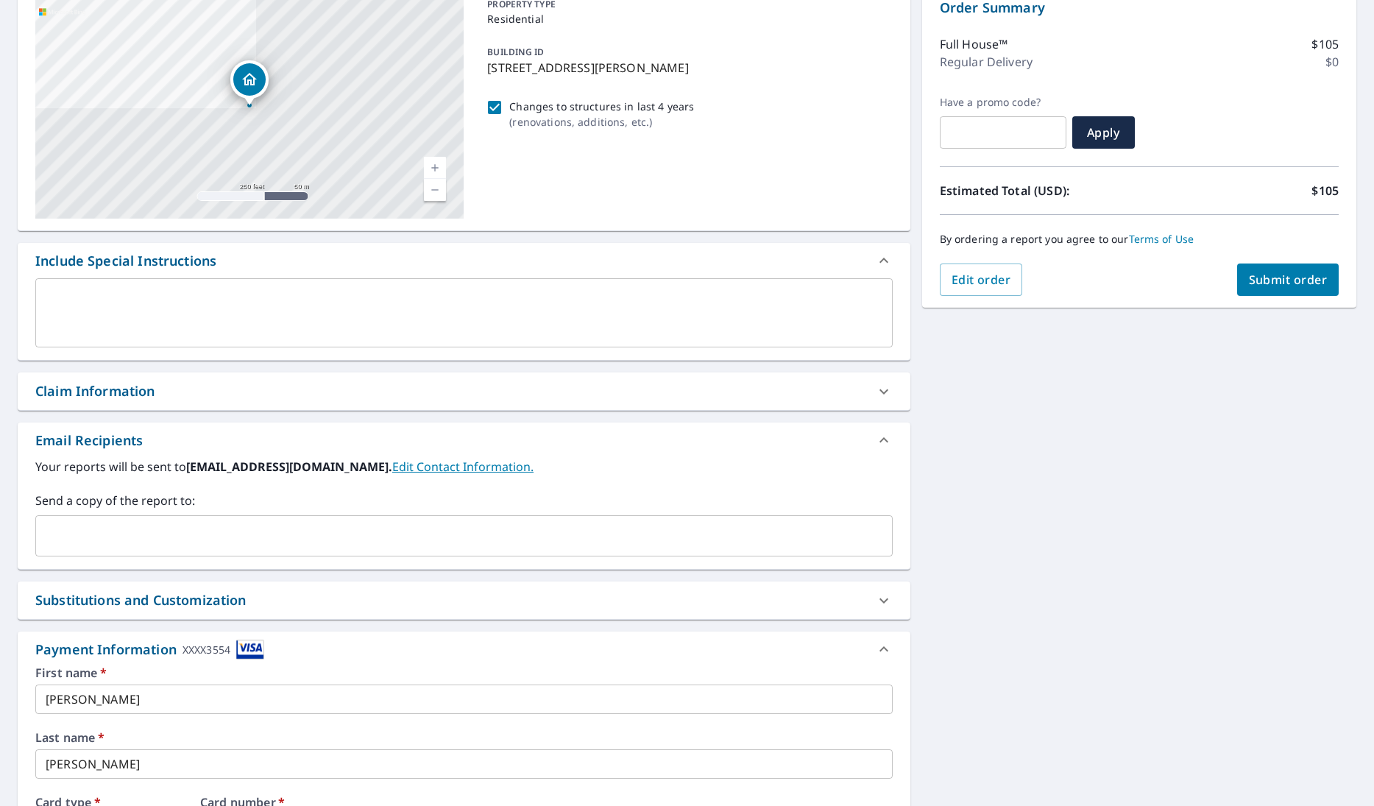
scroll to position [164, 0]
click at [1268, 277] on span "Submit order" at bounding box center [1288, 277] width 79 height 16
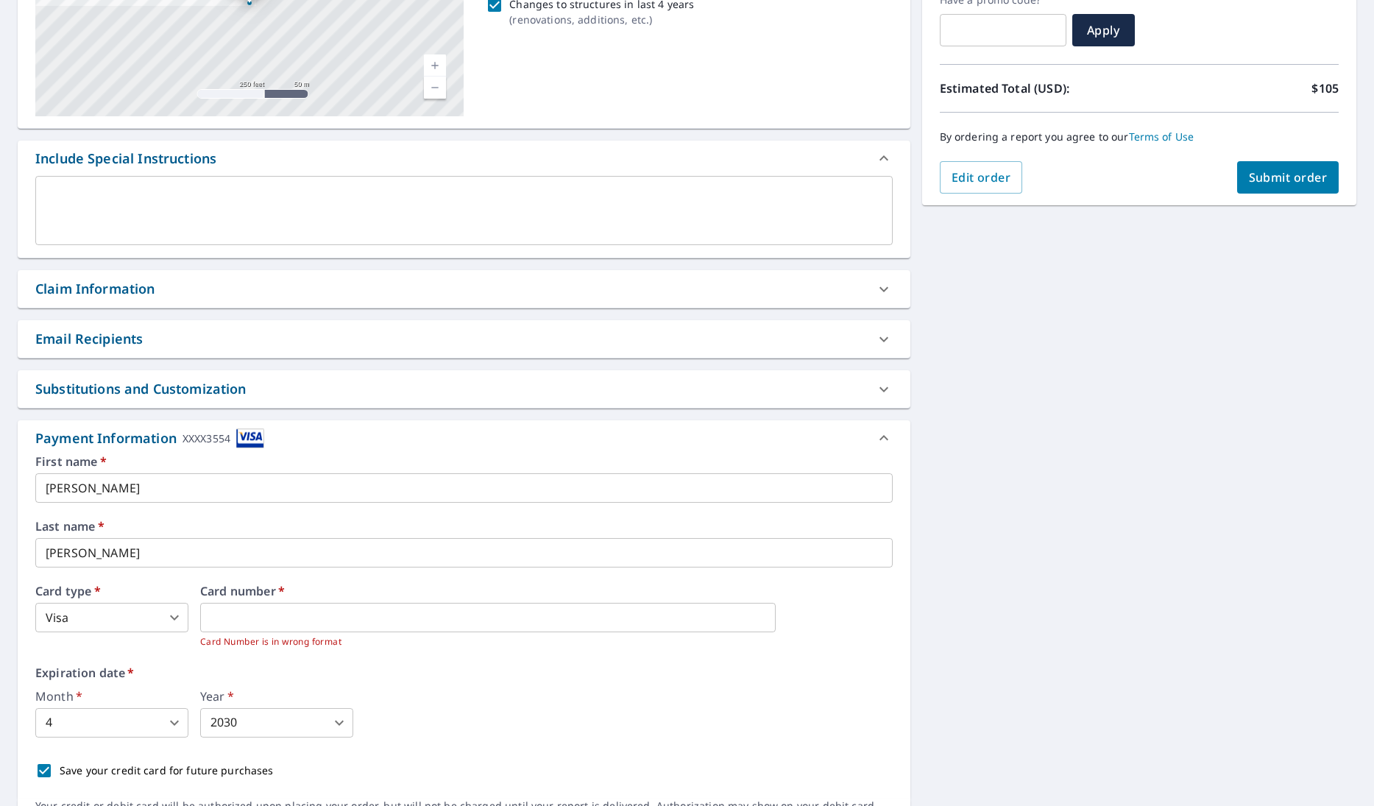
scroll to position [265, 0]
click at [178, 615] on body "AR AR Dashboard Order History Cancel Order AR Dashboard / Finalize Order Finali…" at bounding box center [687, 403] width 1374 height 806
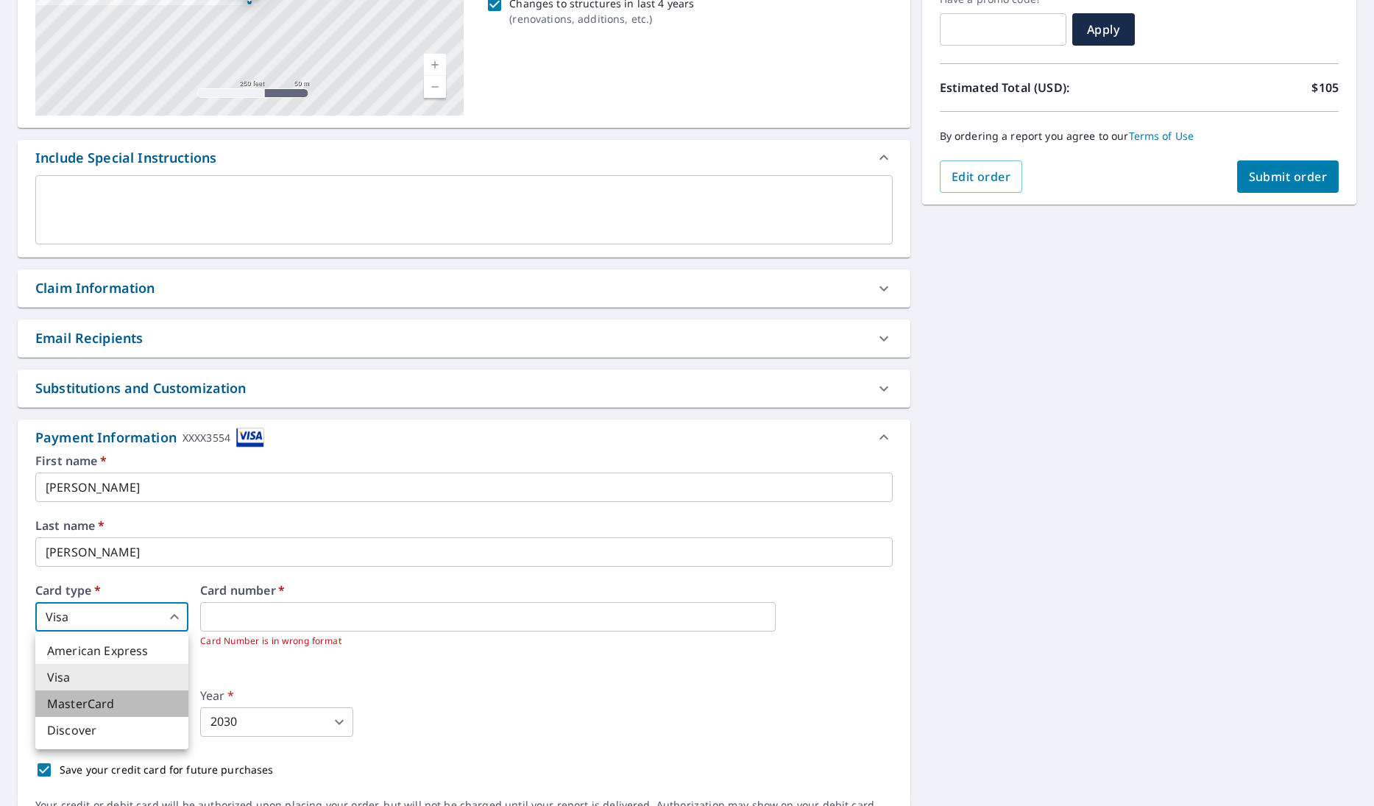
click at [175, 701] on li "MasterCard" at bounding box center [111, 703] width 153 height 26
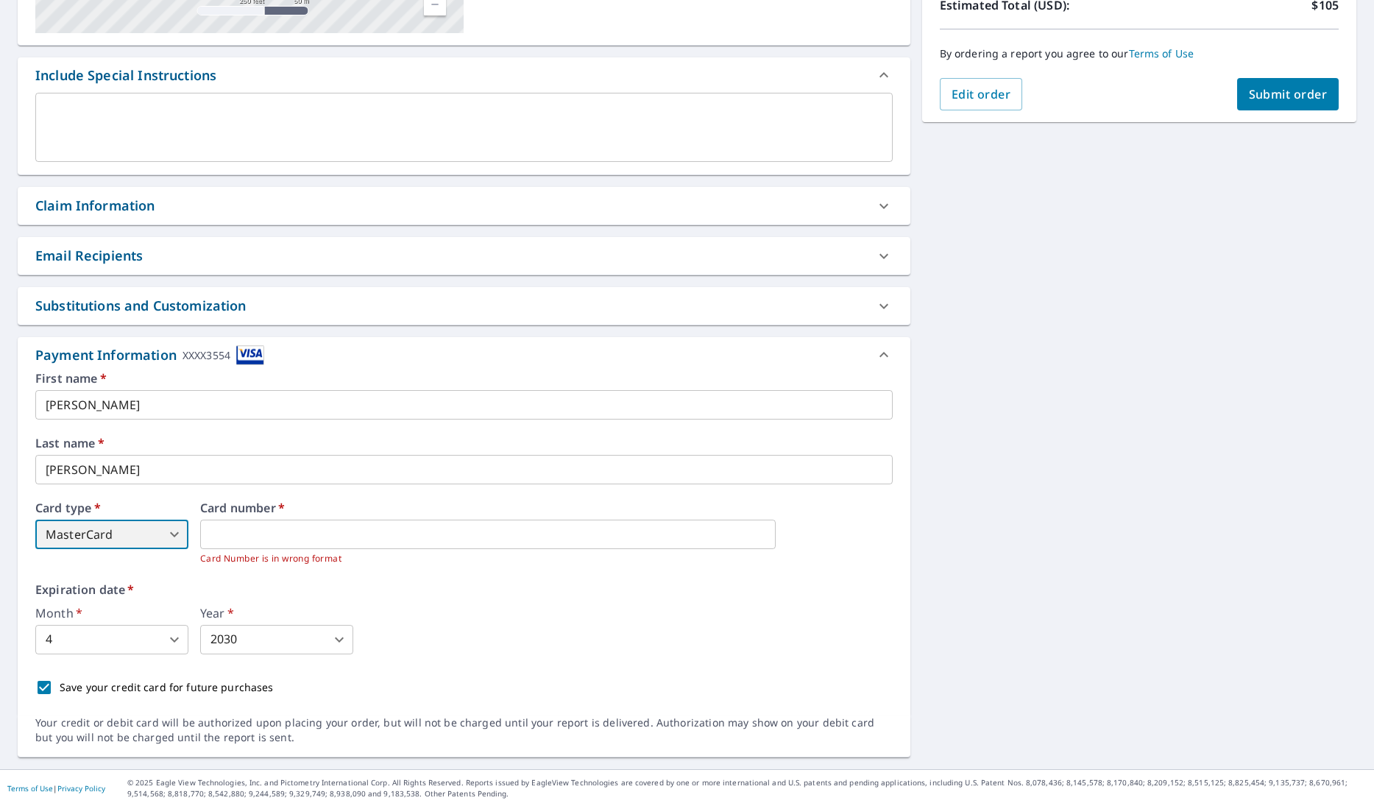
scroll to position [0, 0]
click at [1280, 101] on span "Submit order" at bounding box center [1288, 94] width 79 height 16
type input "2"
click at [299, 592] on label "Expiration date   *" at bounding box center [463, 589] width 857 height 12
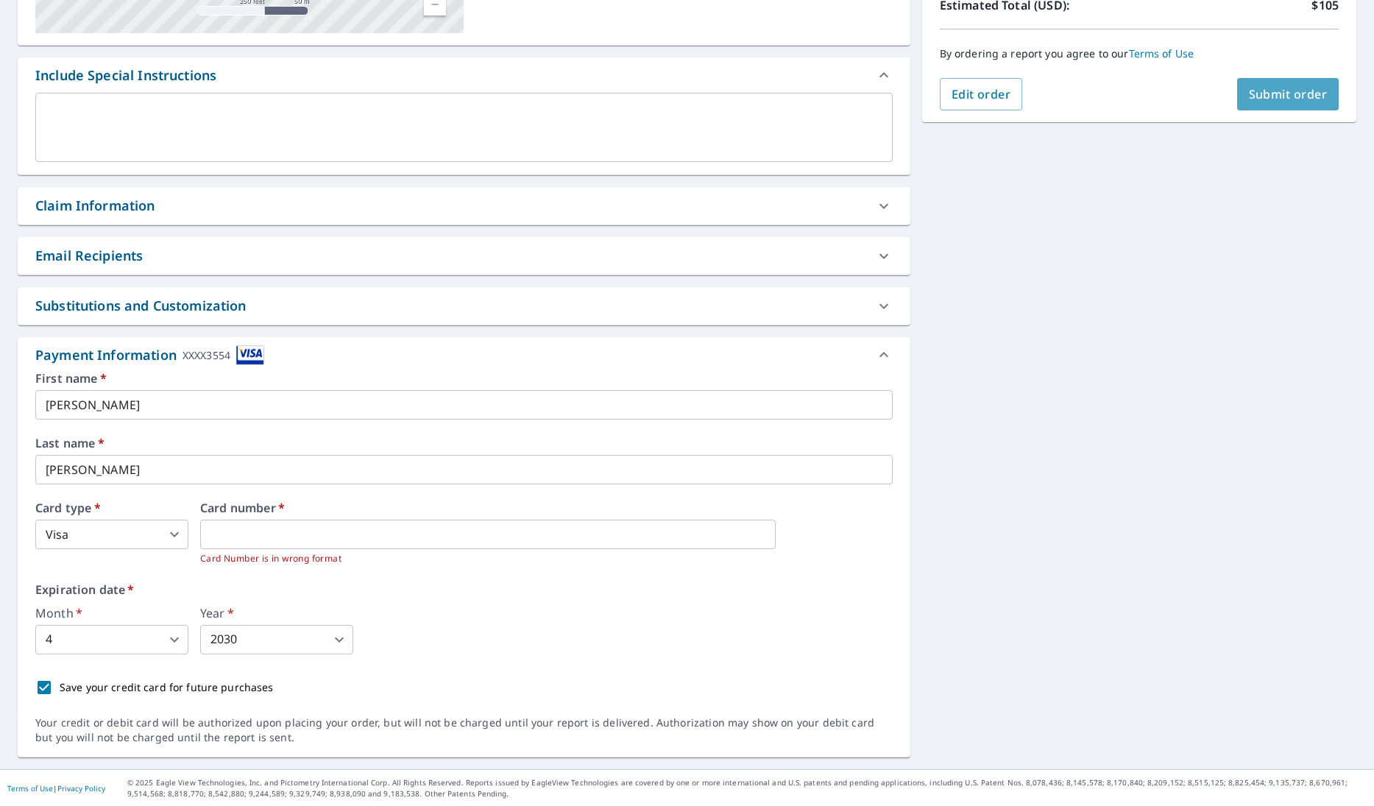
click at [1300, 86] on span "Submit order" at bounding box center [1288, 94] width 79 height 16
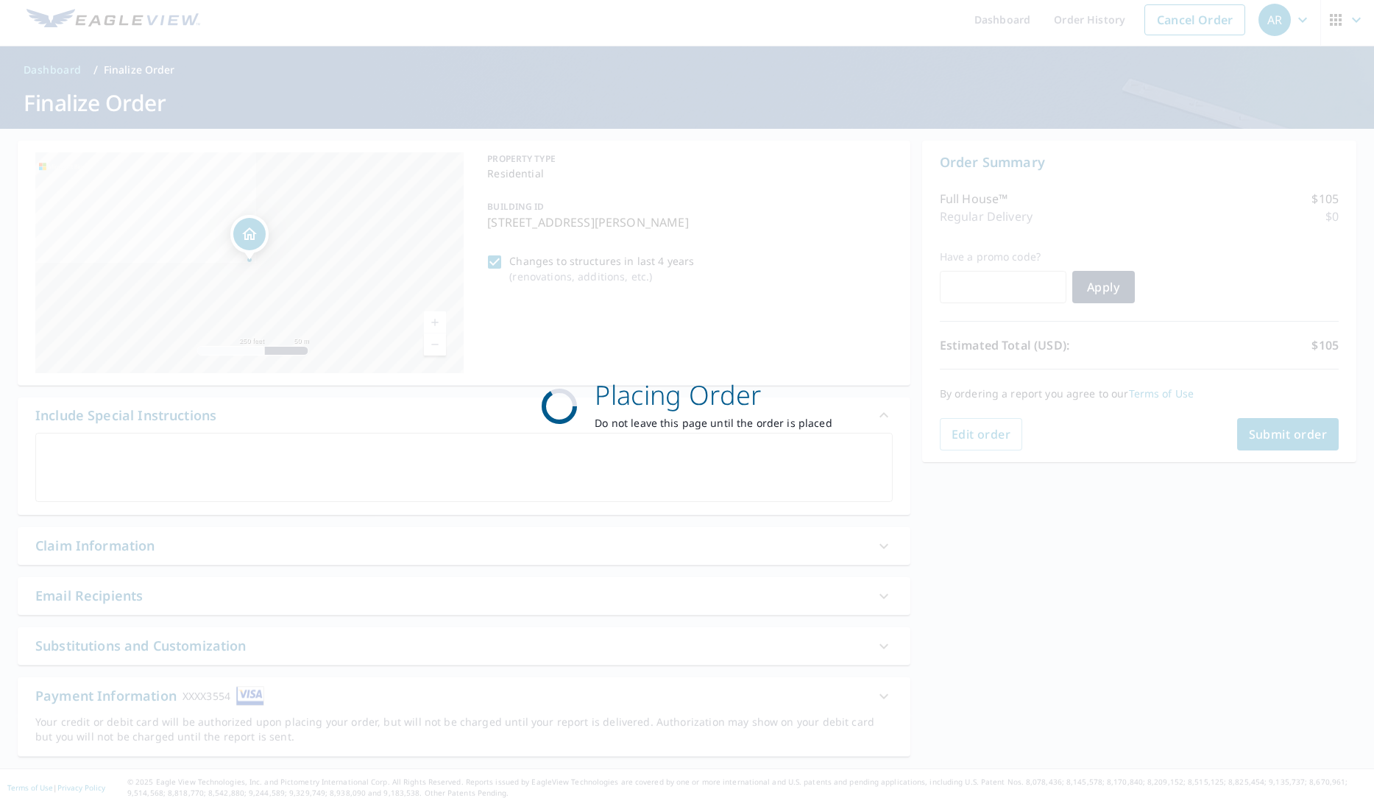
scroll to position [7, 0]
